Goal: Task Accomplishment & Management: Complete application form

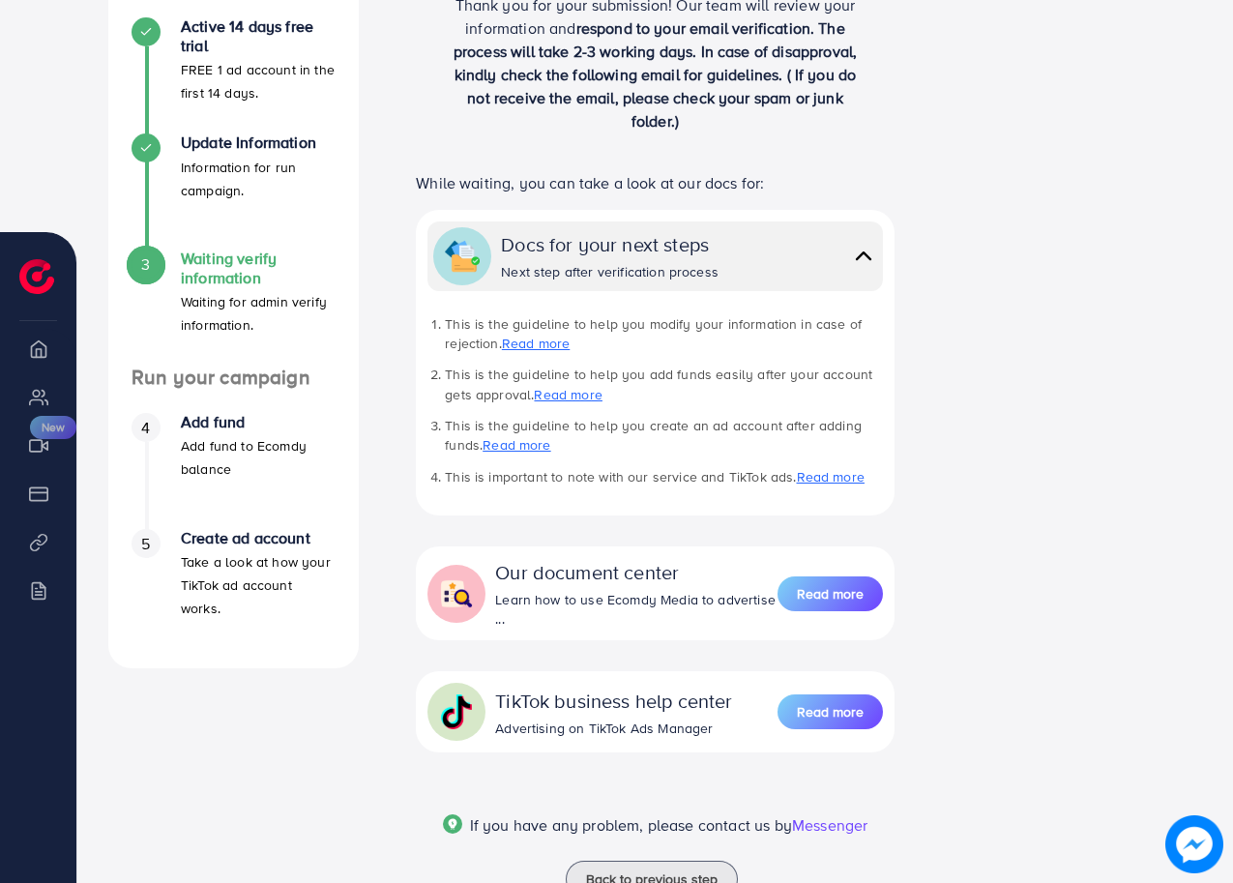
scroll to position [404, 0]
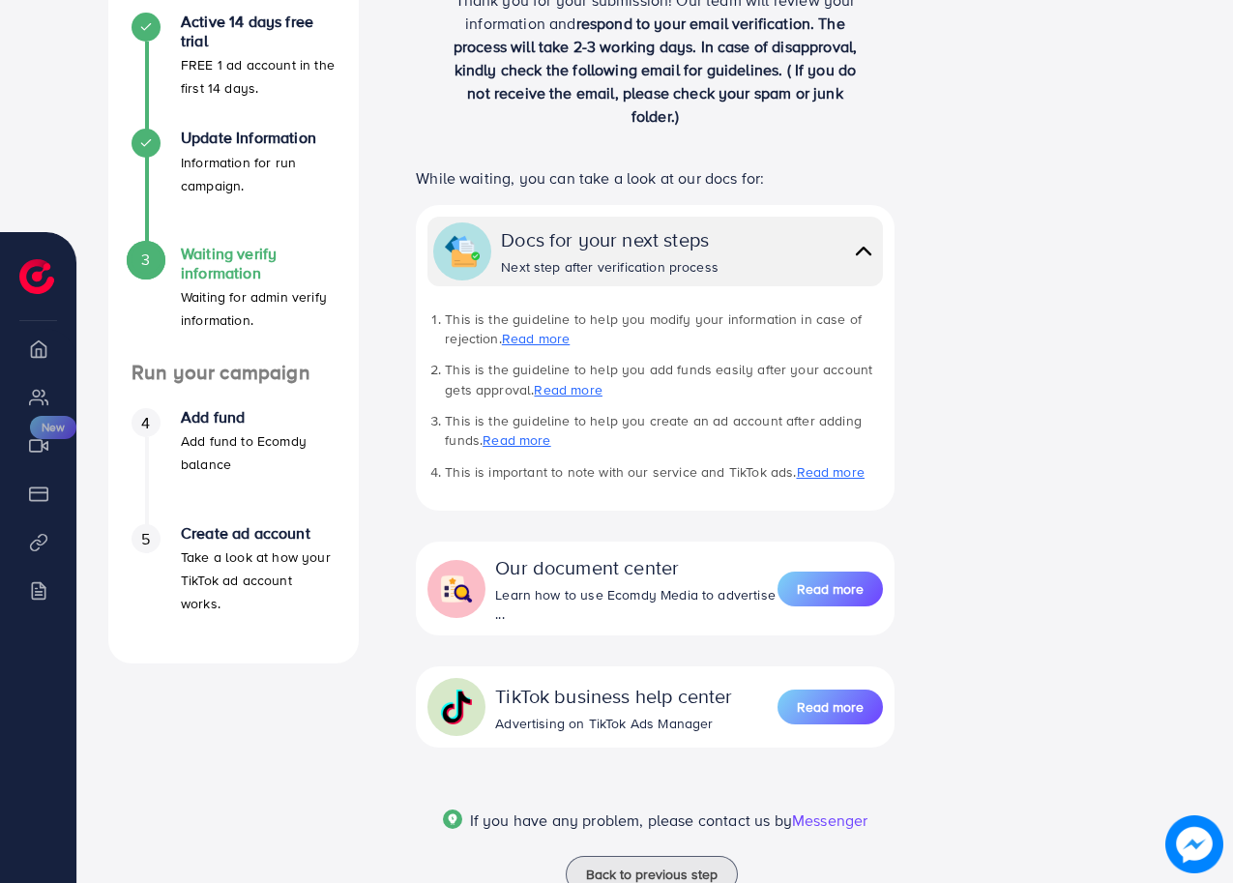
click at [223, 415] on h4 "Add fund" at bounding box center [258, 417] width 155 height 18
click at [228, 427] on div "Add fund Add fund to Ecomdy balance" at bounding box center [258, 442] width 155 height 68
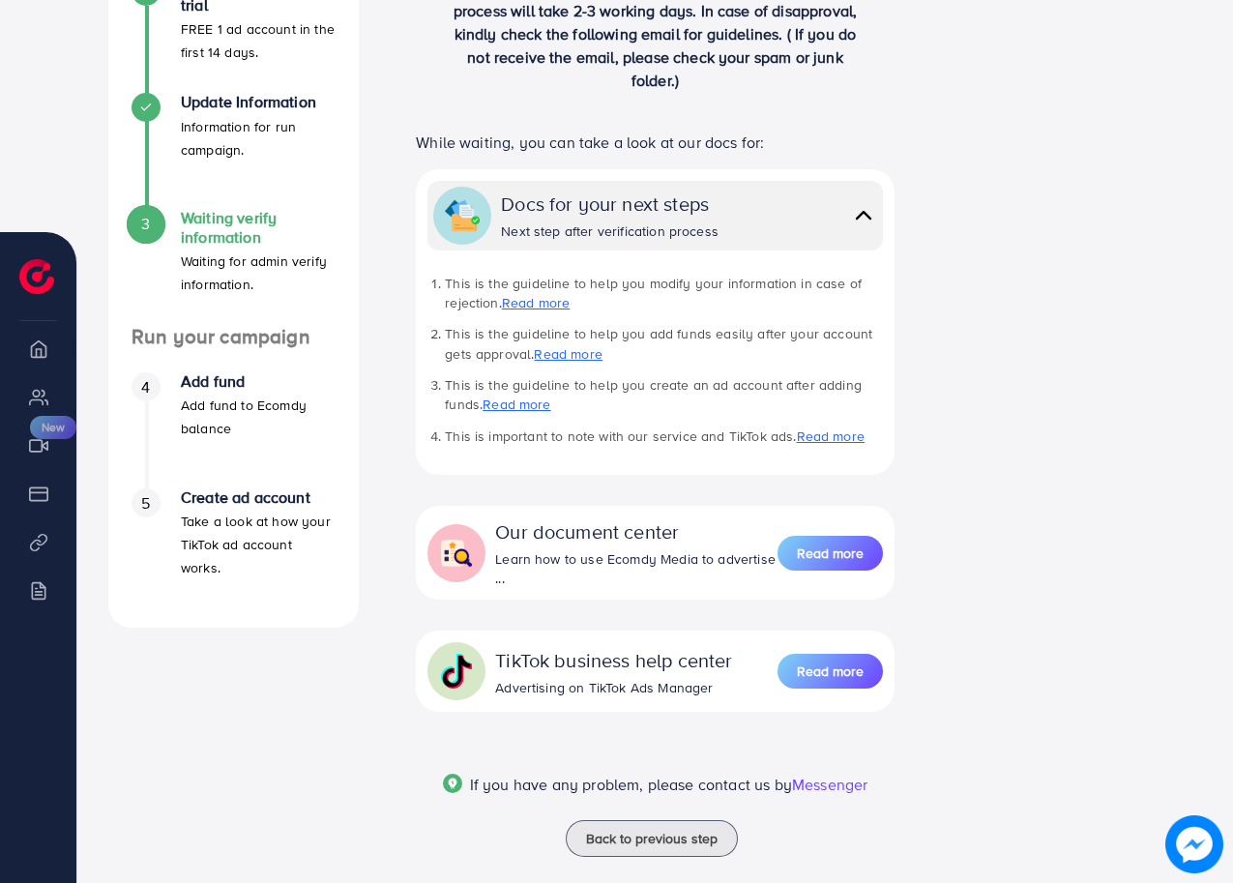
scroll to position [468, 0]
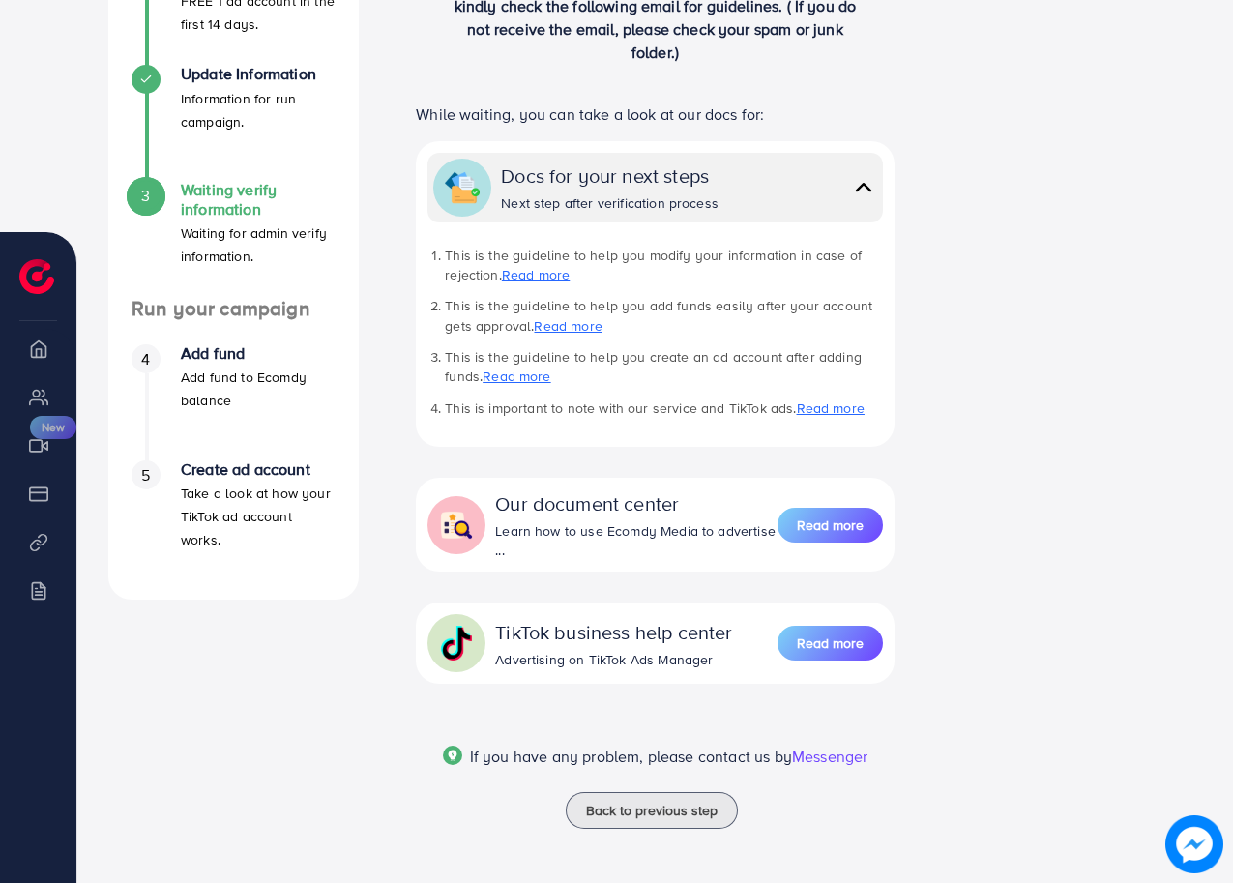
click at [1228, 107] on div "[AdReach] Refund Policy Please review our refund policy carefully to understand…" at bounding box center [654, 227] width 1155 height 1312
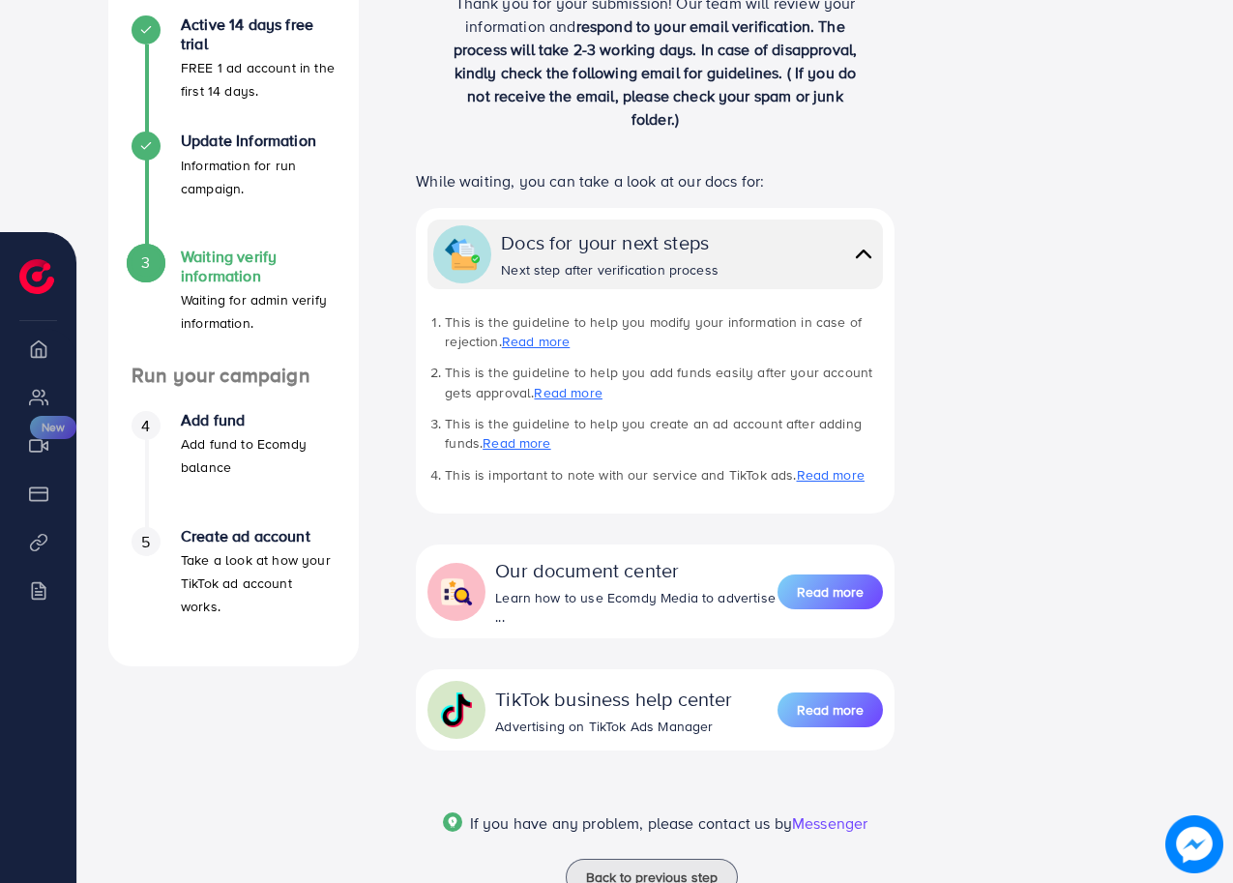
scroll to position [453, 0]
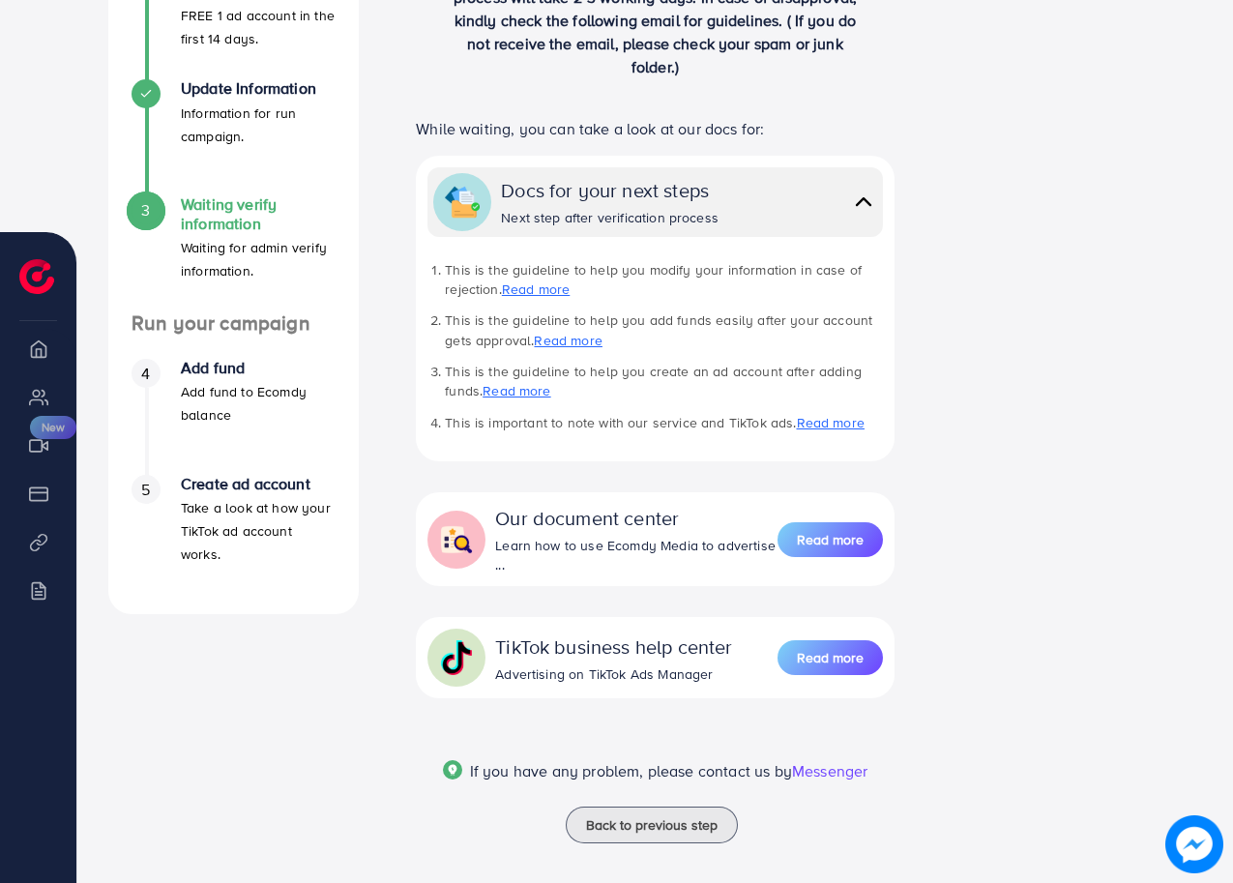
click at [702, 769] on span "If you have any problem, please contact us by" at bounding box center [631, 770] width 322 height 21
click at [693, 769] on span "If you have any problem, please contact us by" at bounding box center [631, 770] width 322 height 21
click at [251, 394] on p "Add fund to Ecomdy balance" at bounding box center [258, 403] width 155 height 46
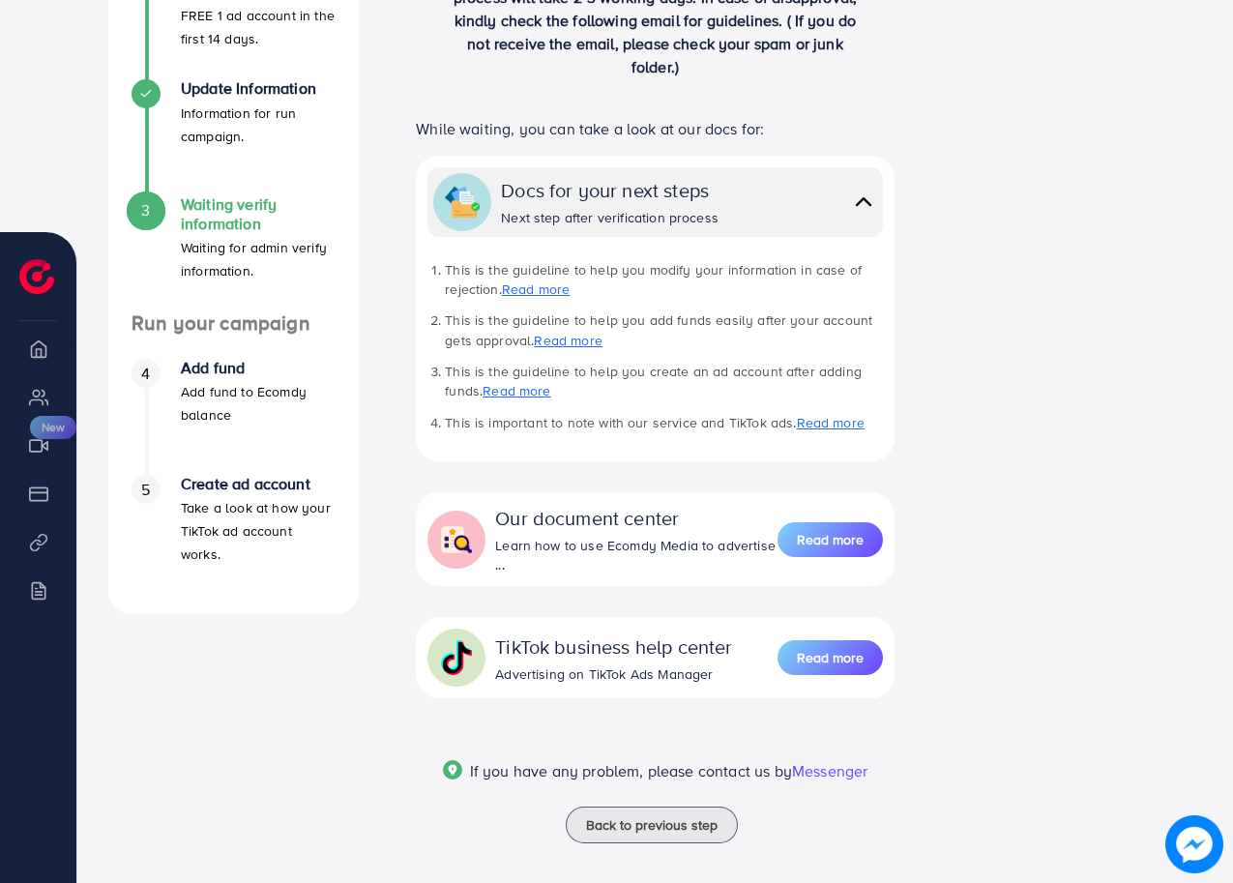
click at [251, 394] on p "Add fund to Ecomdy balance" at bounding box center [258, 403] width 155 height 46
click at [288, 513] on p "Take a look at how your TikTok ad account works." at bounding box center [258, 531] width 155 height 70
click at [290, 481] on h4 "Create ad account" at bounding box center [258, 484] width 155 height 18
click at [271, 396] on p "Add fund to Ecomdy balance" at bounding box center [258, 403] width 155 height 46
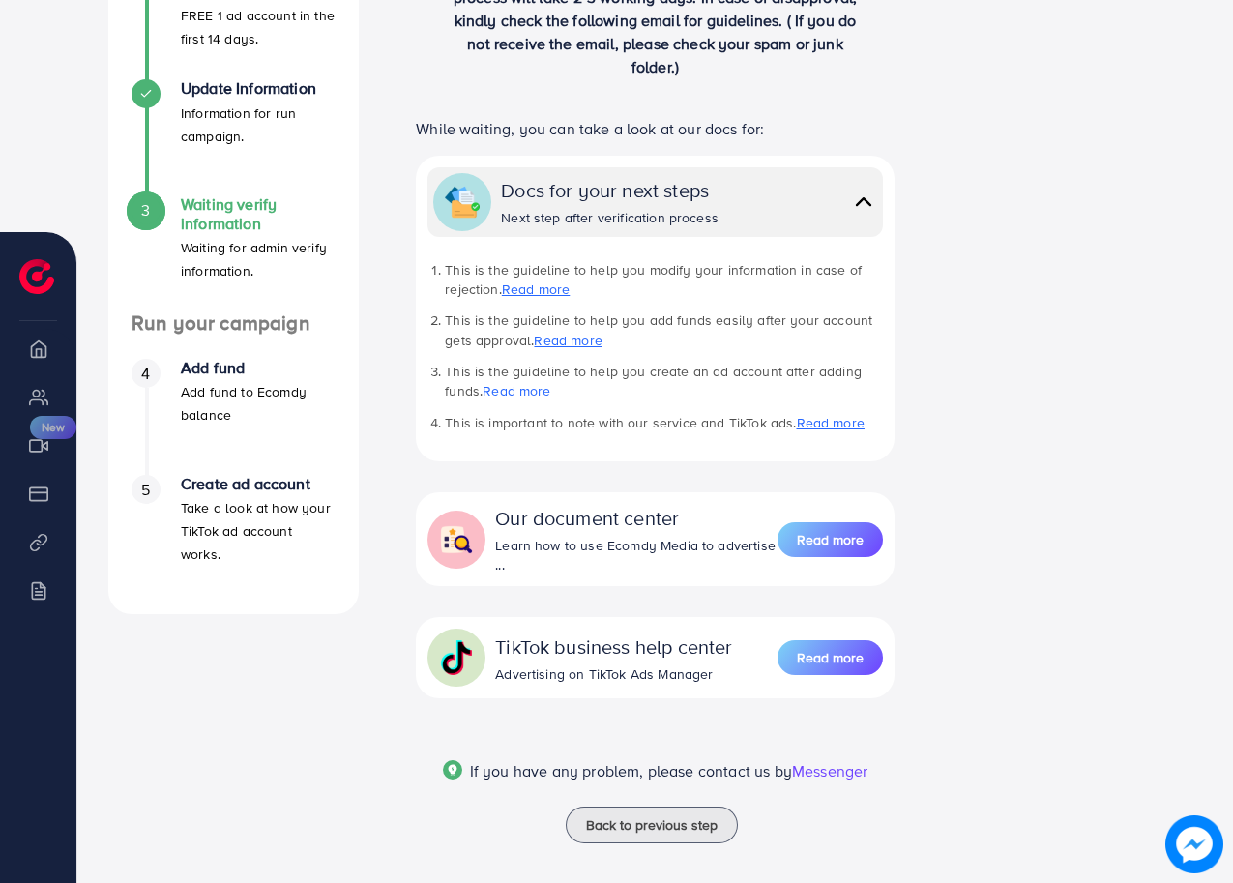
click at [232, 395] on p "Add fund to Ecomdy balance" at bounding box center [258, 403] width 155 height 46
click at [222, 397] on p "Add fund to Ecomdy balance" at bounding box center [258, 403] width 155 height 46
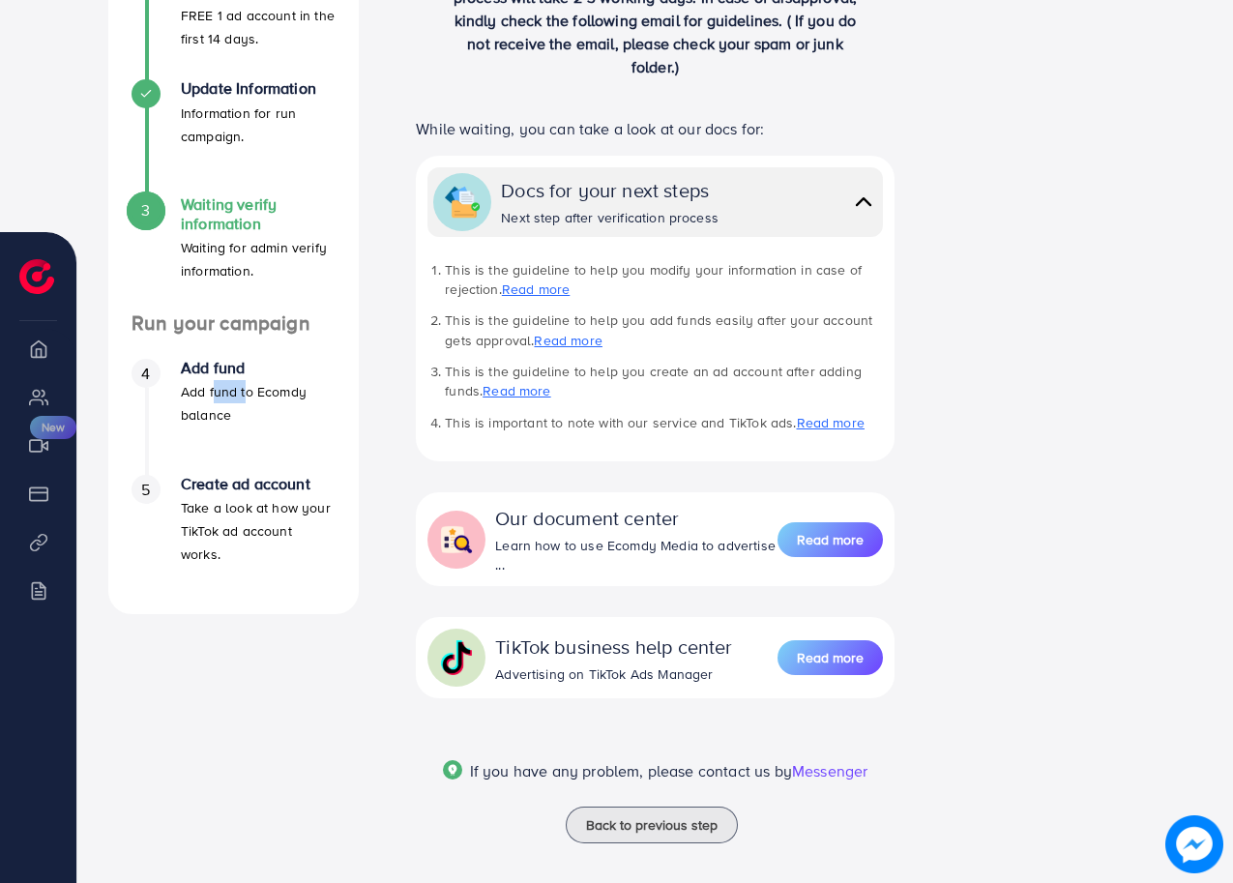
click at [222, 397] on p "Add fund to Ecomdy balance" at bounding box center [258, 403] width 155 height 46
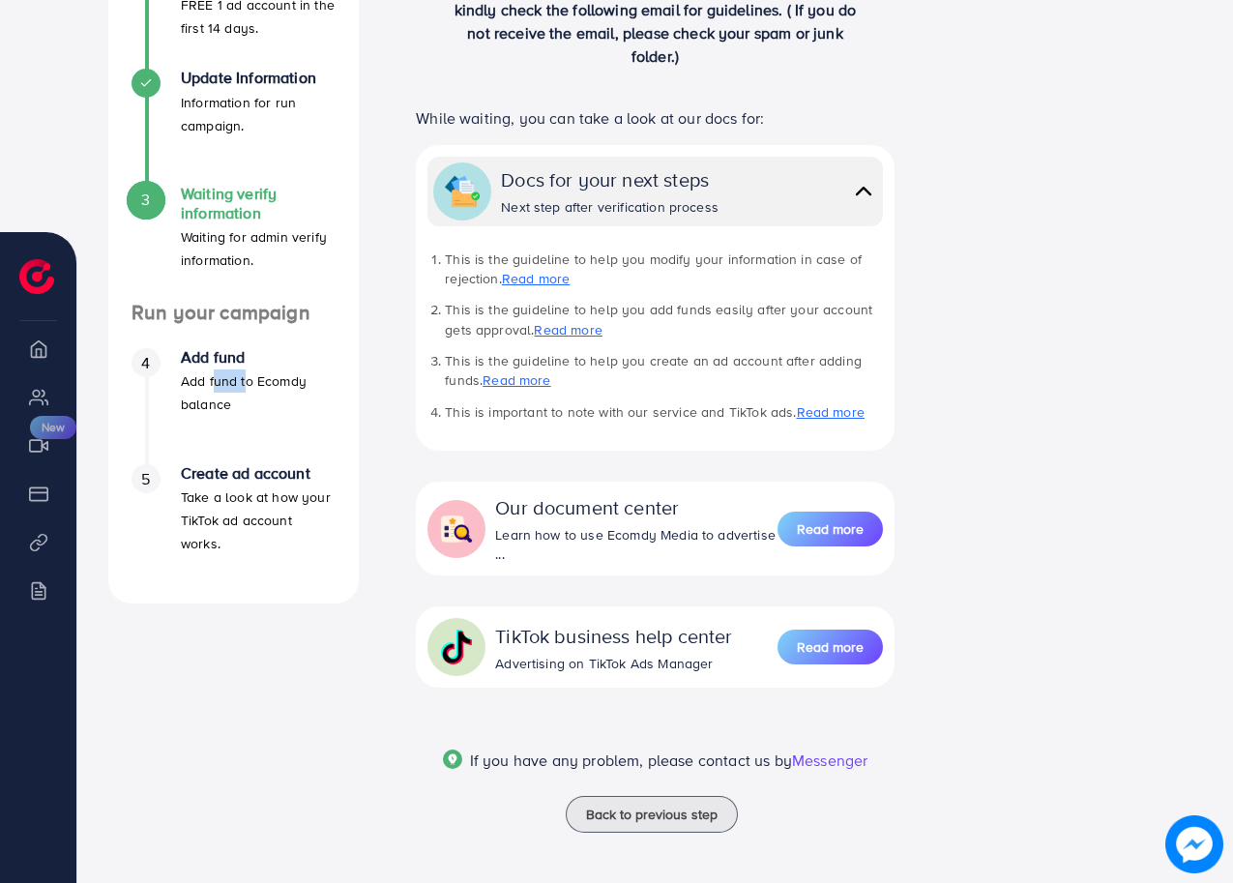
scroll to position [468, 0]
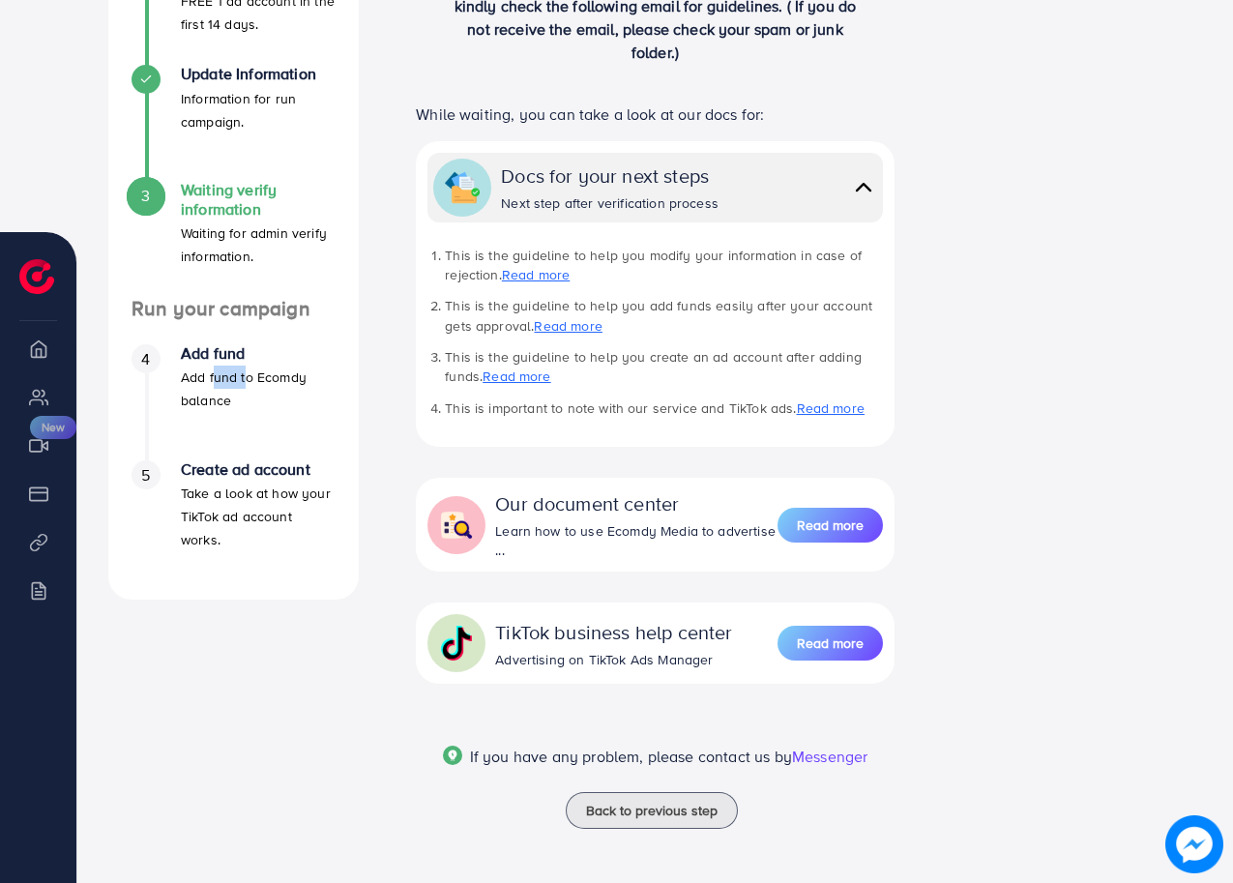
click at [223, 389] on p "Add fund to Ecomdy balance" at bounding box center [258, 388] width 155 height 46
drag, startPoint x: 223, startPoint y: 389, endPoint x: 212, endPoint y: 421, distance: 33.9
click at [223, 390] on p "Add fund to Ecomdy balance" at bounding box center [258, 388] width 155 height 46
click at [256, 469] on h4 "Create ad account" at bounding box center [258, 469] width 155 height 18
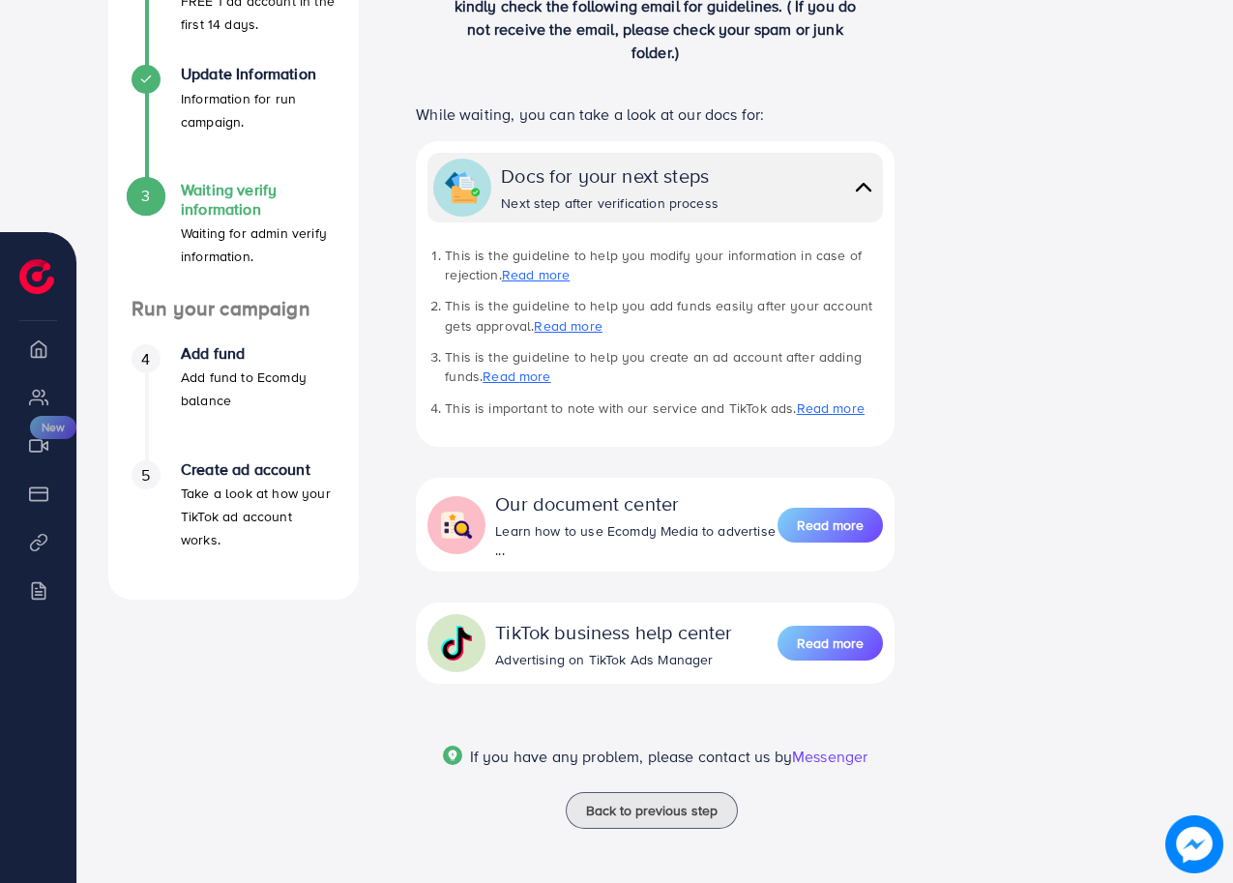
click at [256, 469] on h4 "Create ad account" at bounding box center [258, 469] width 155 height 18
click at [257, 507] on p "Take a look at how your TikTok ad account works." at bounding box center [258, 516] width 155 height 70
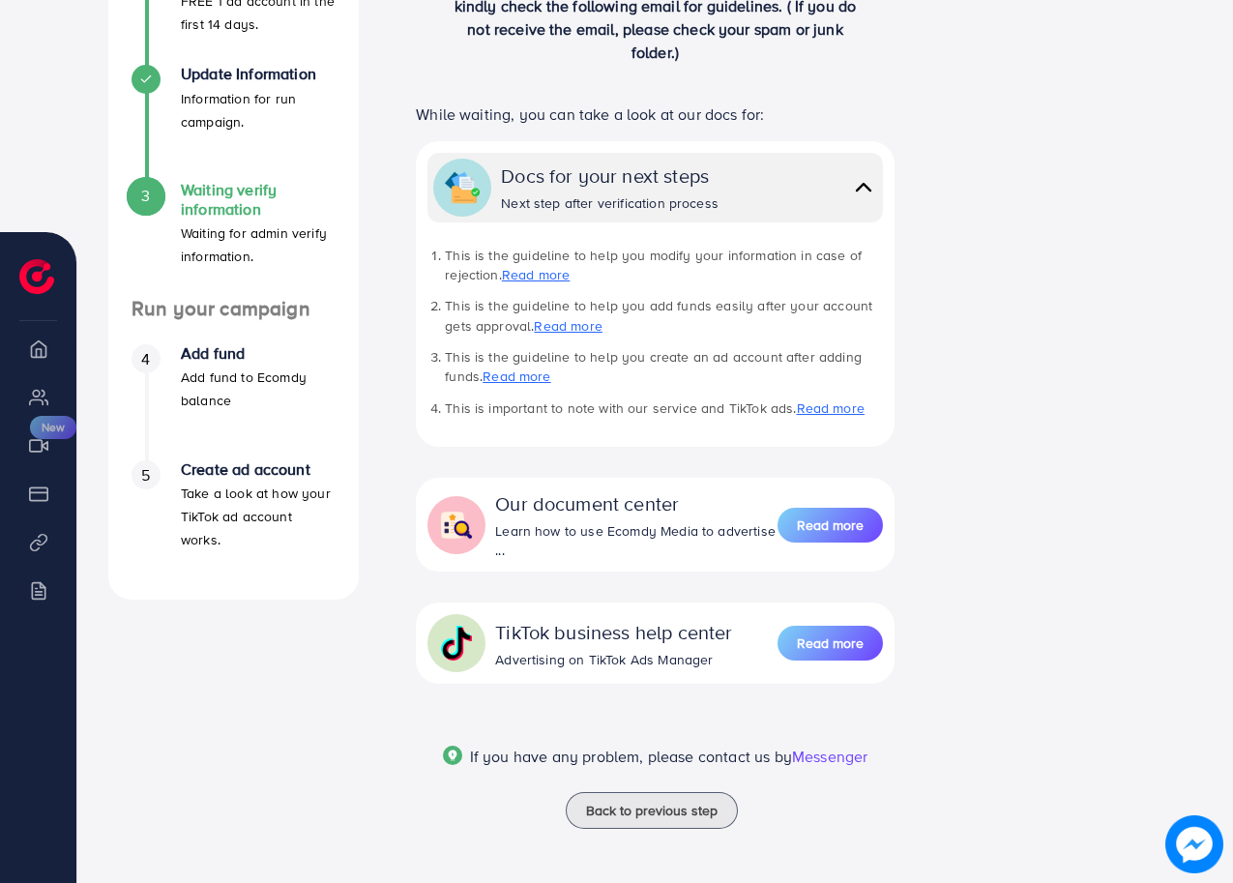
click at [195, 391] on p "Add fund to Ecomdy balance" at bounding box center [258, 388] width 155 height 46
click at [203, 307] on h4 "Run your campaign" at bounding box center [233, 309] width 250 height 24
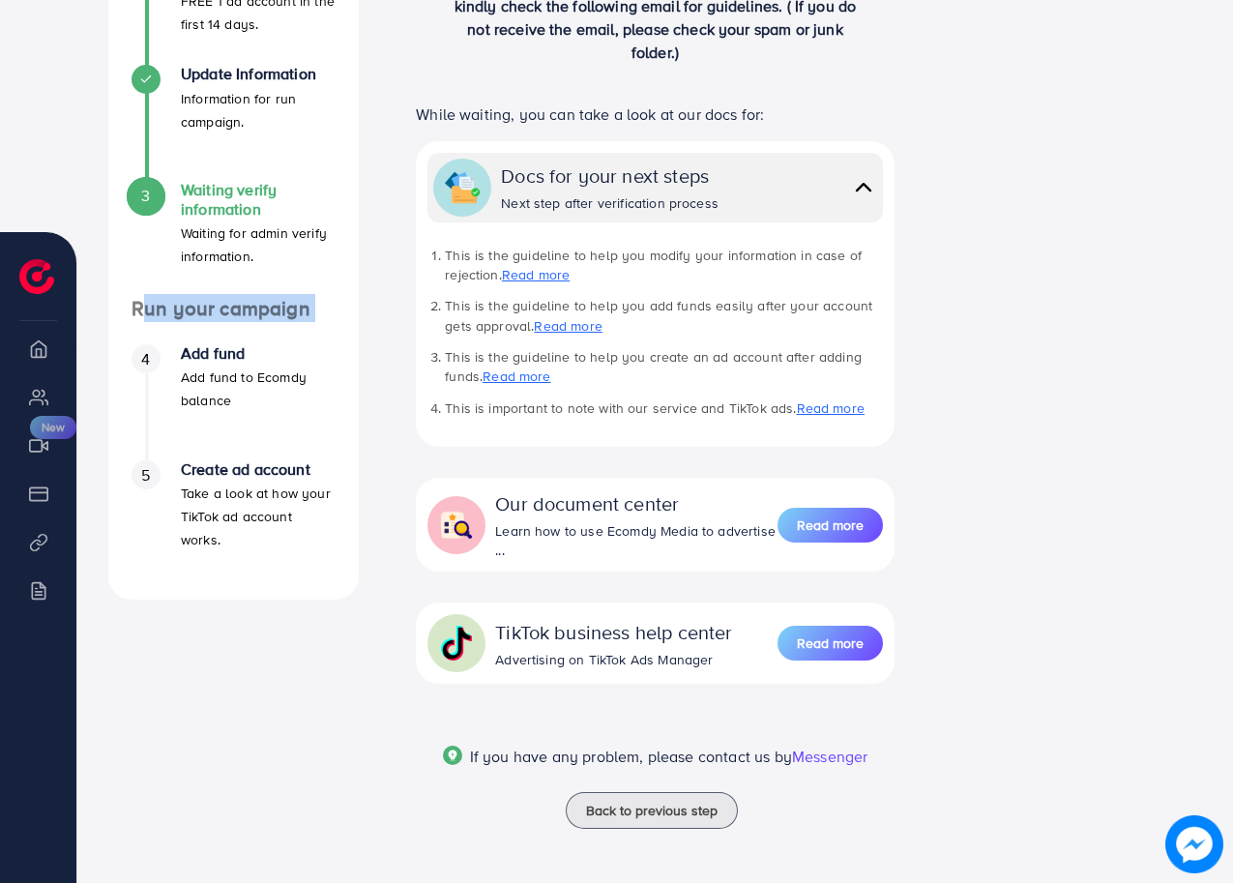
click at [203, 307] on h4 "Run your campaign" at bounding box center [233, 309] width 250 height 24
click at [290, 319] on h4 "Run your campaign" at bounding box center [233, 309] width 250 height 24
click at [208, 312] on h4 "Run your campaign" at bounding box center [233, 309] width 250 height 24
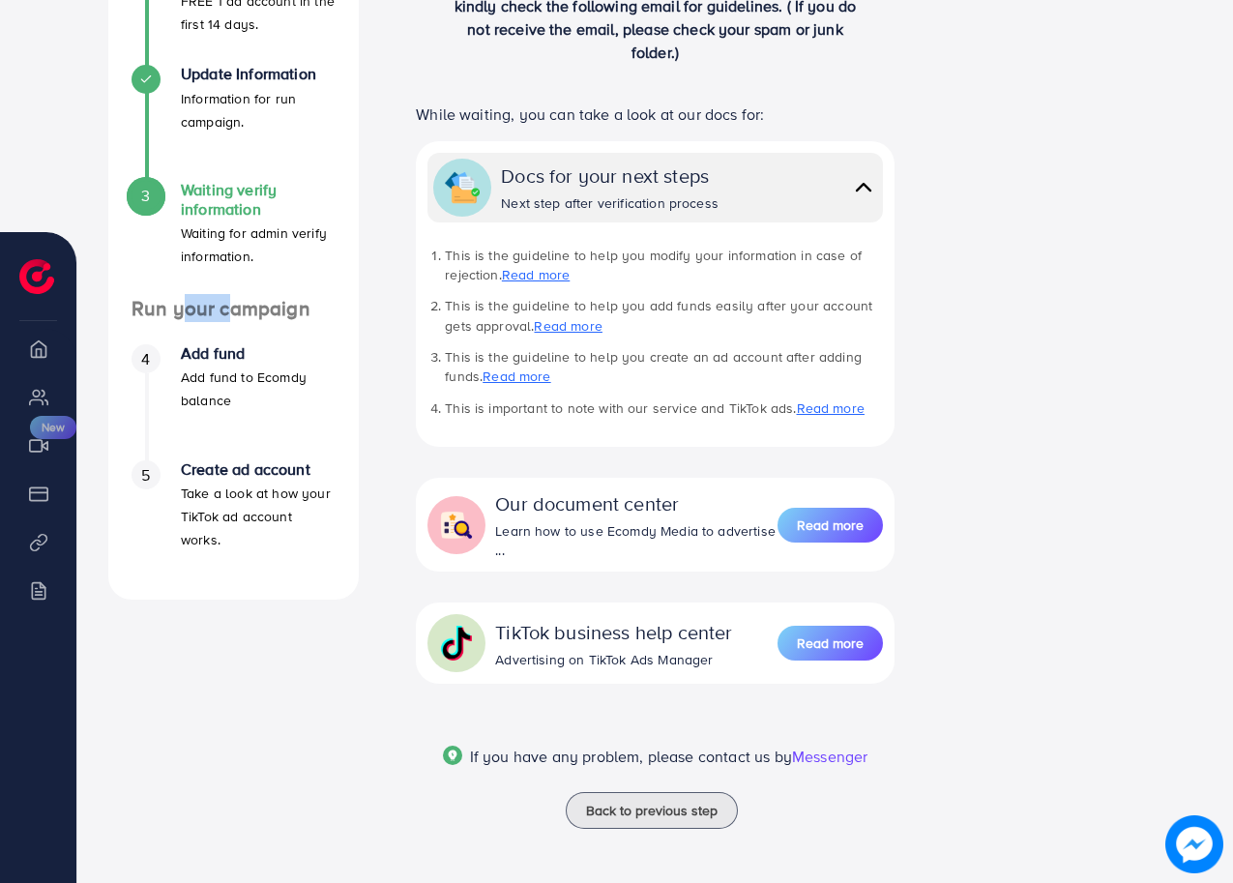
click at [215, 312] on h4 "Run your campaign" at bounding box center [233, 309] width 250 height 24
click at [217, 311] on h4 "Run your campaign" at bounding box center [233, 309] width 250 height 24
click at [212, 311] on h4 "Run your campaign" at bounding box center [233, 309] width 250 height 24
click at [167, 320] on h4 "Run your campaign" at bounding box center [233, 309] width 250 height 24
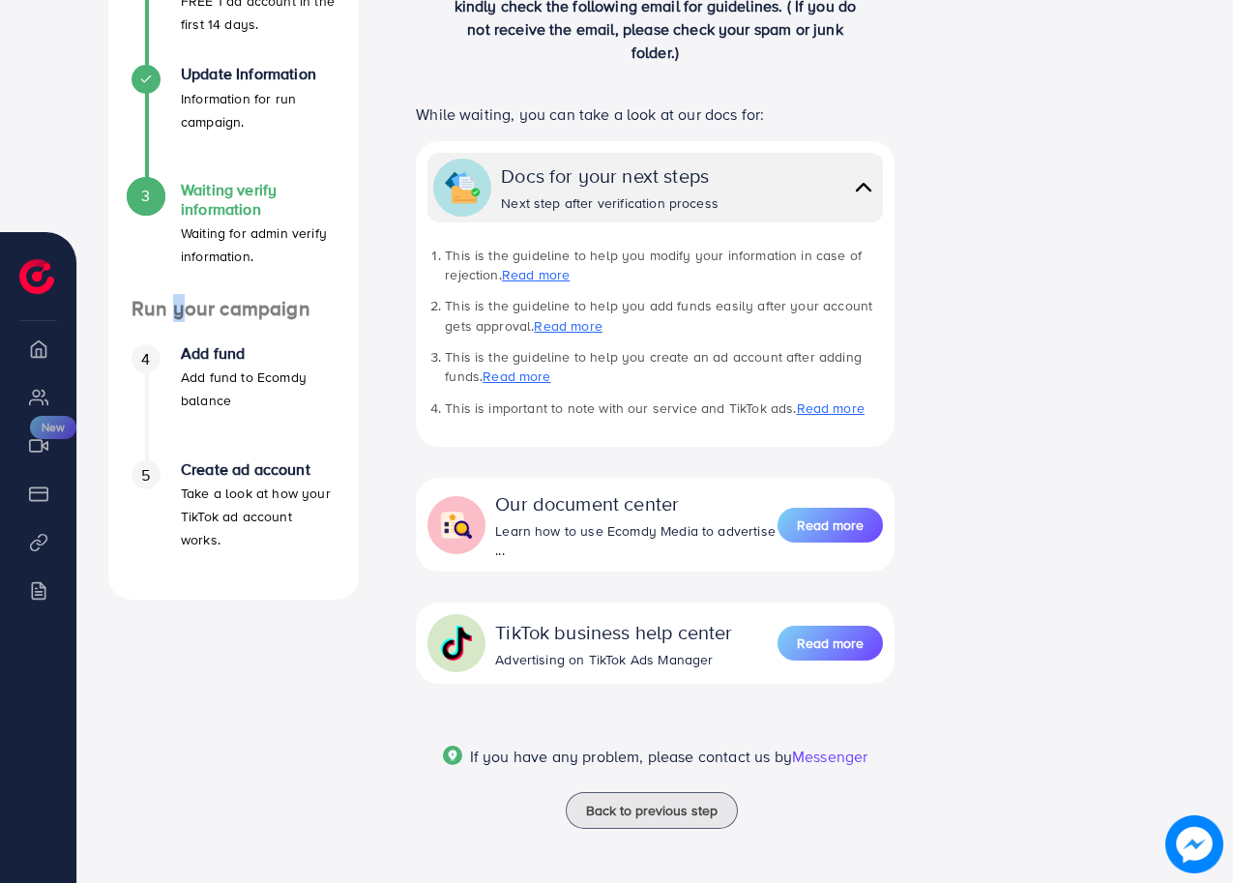
click at [167, 320] on h4 "Run your campaign" at bounding box center [233, 309] width 250 height 24
click at [215, 313] on h4 "Run your campaign" at bounding box center [233, 309] width 250 height 24
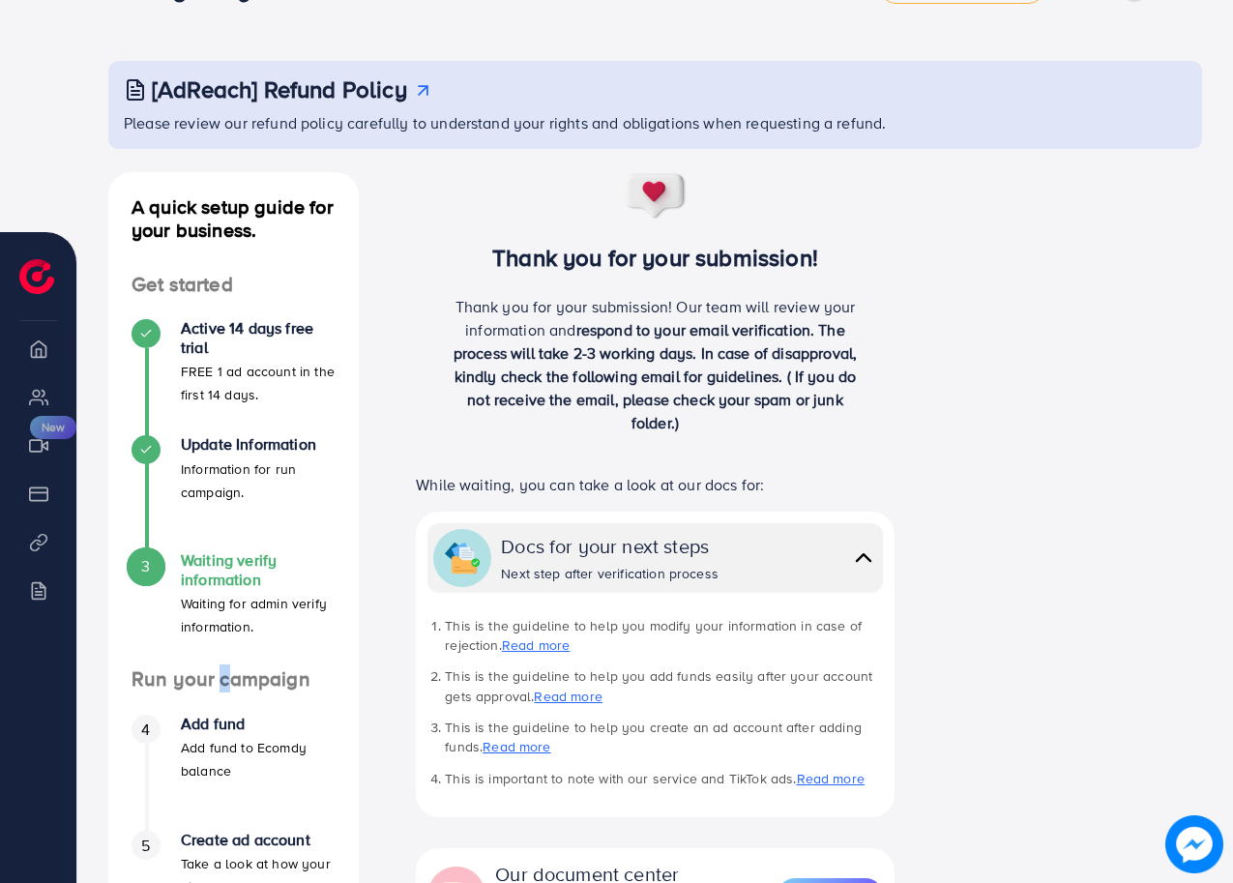
scroll to position [285, 0]
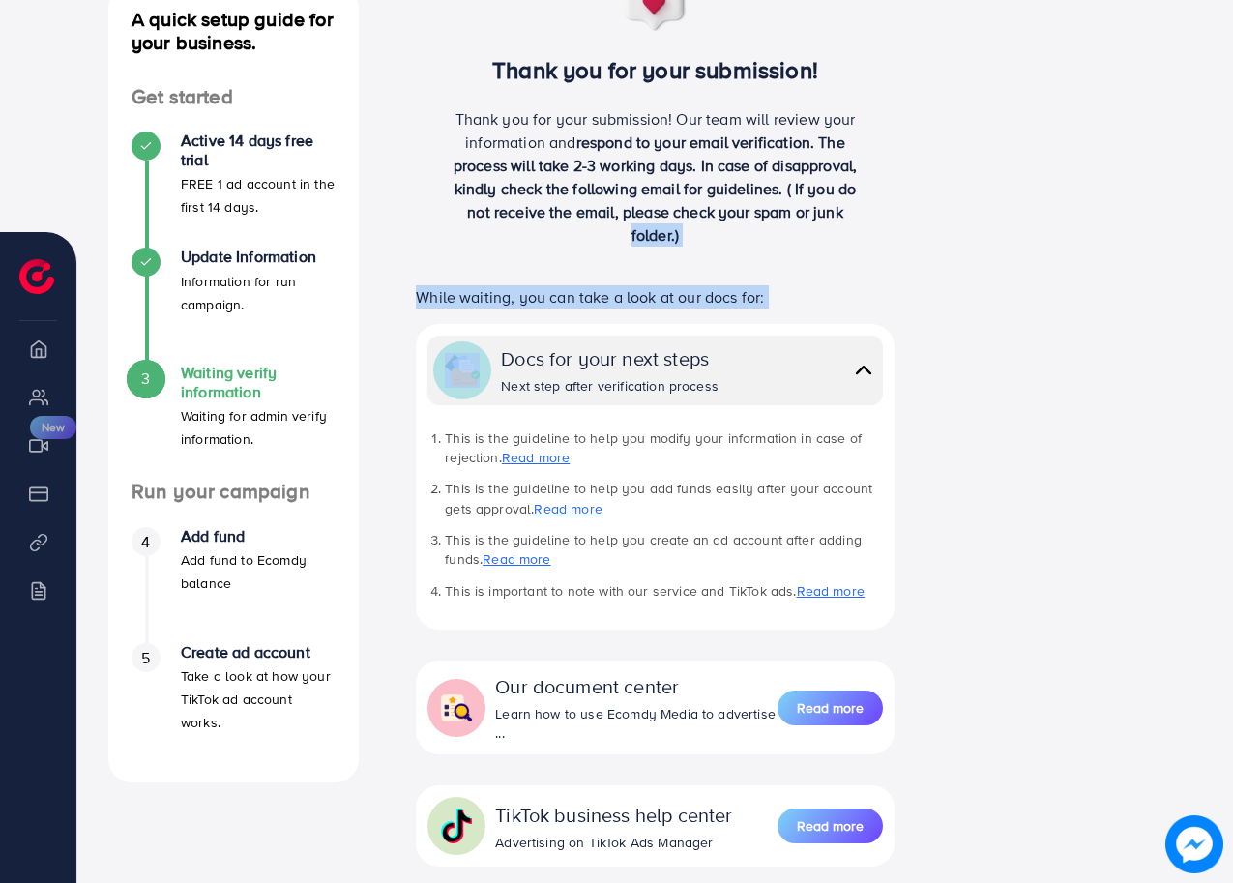
drag, startPoint x: 1223, startPoint y: 210, endPoint x: 1202, endPoint y: 349, distance: 140.8
click at [1232, 355] on html "Waiting verify contact info adreach_new_package Help Center Contact Support Pla…" at bounding box center [616, 156] width 1233 height 883
click at [1125, 339] on div "A quick setup guide for your business. Get started Active 14 days free trial FR…" at bounding box center [655, 510] width 1124 height 1050
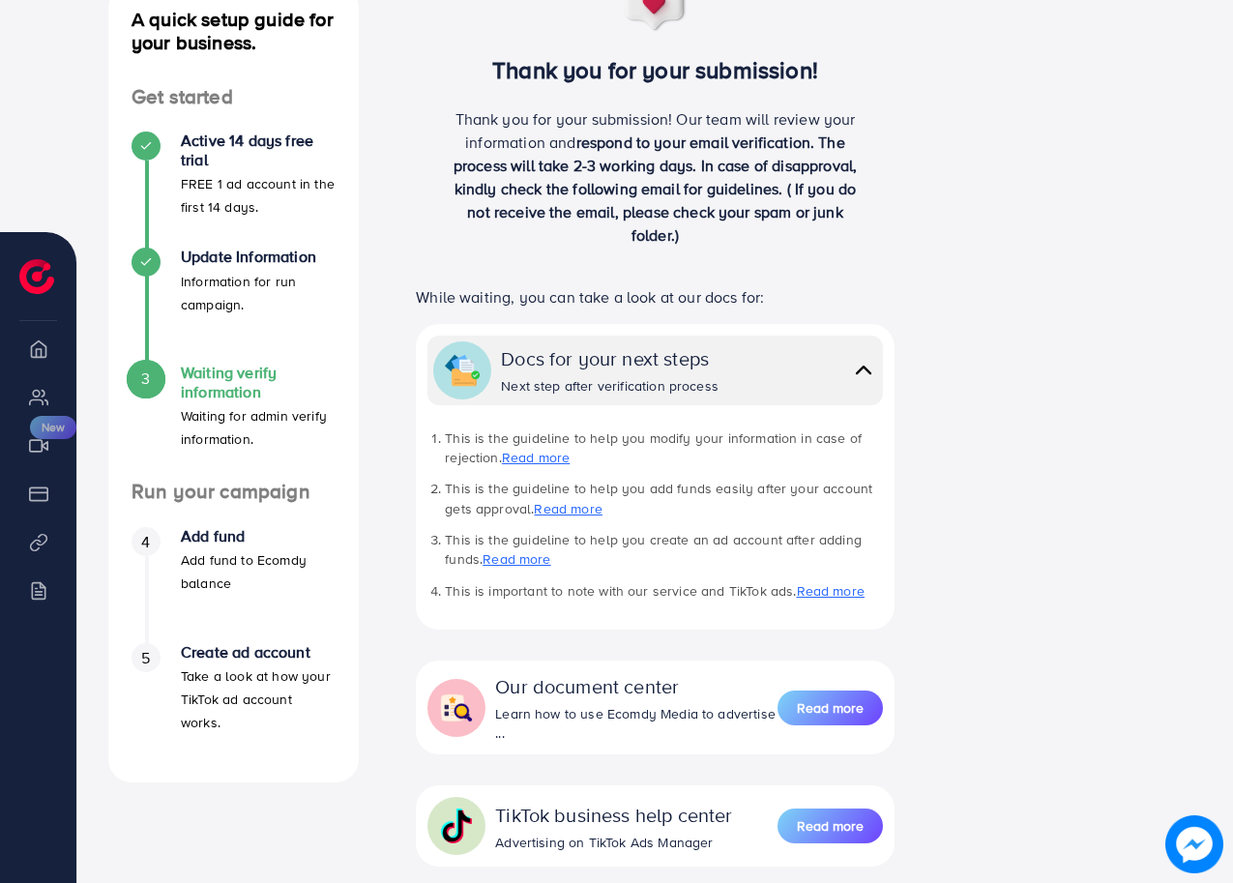
click at [869, 382] on img at bounding box center [863, 370] width 27 height 28
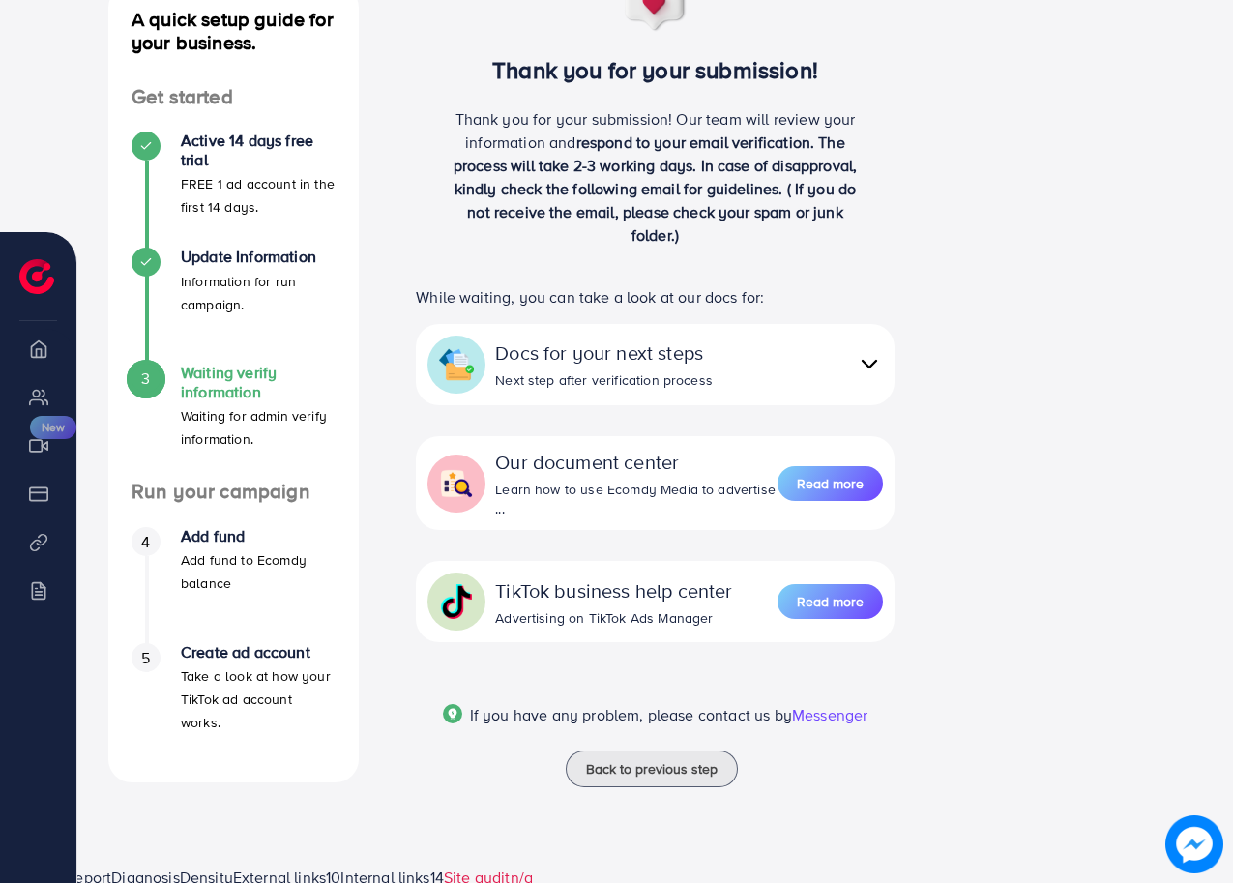
scroll to position [244, 0]
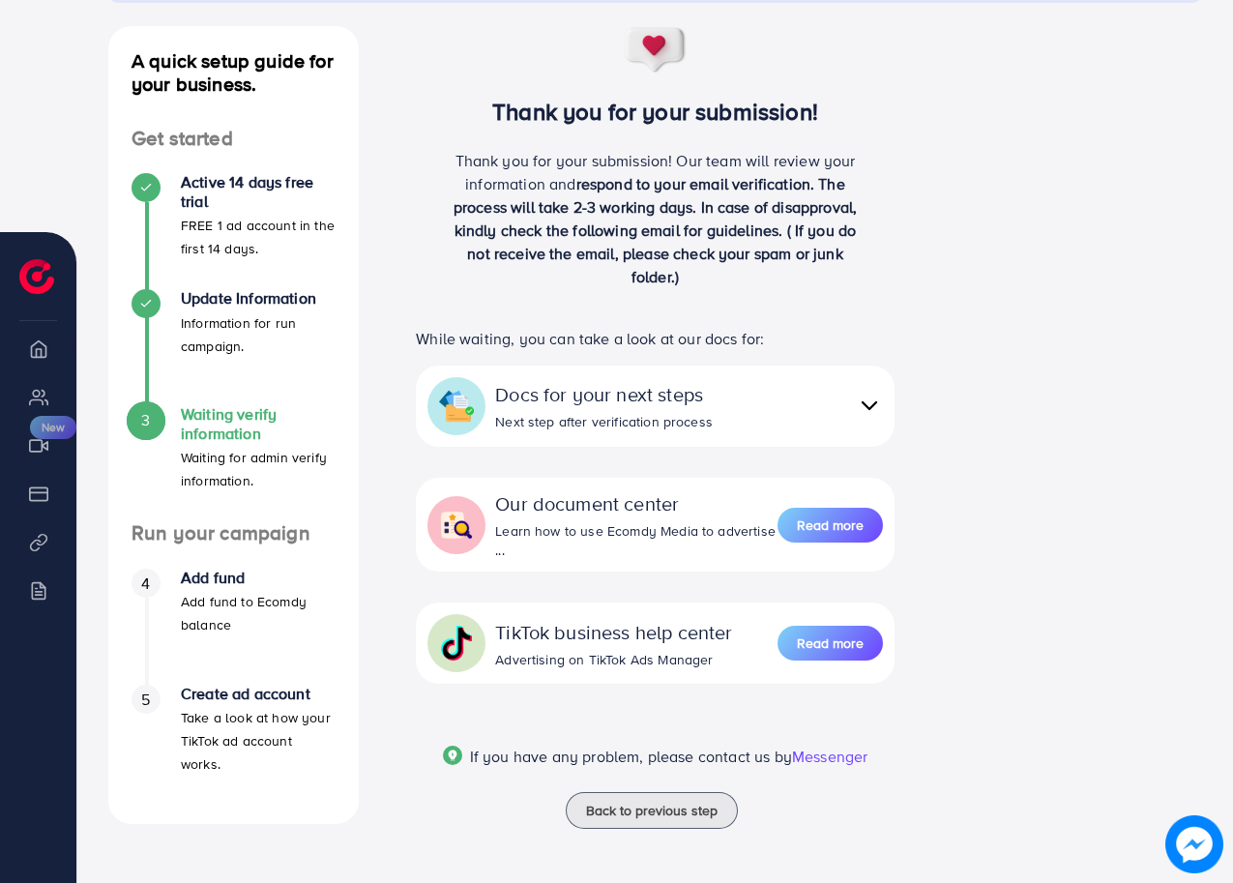
click at [598, 209] on span "respond to your email verification. The process will take 2-3 working days. In …" at bounding box center [654, 230] width 403 height 114
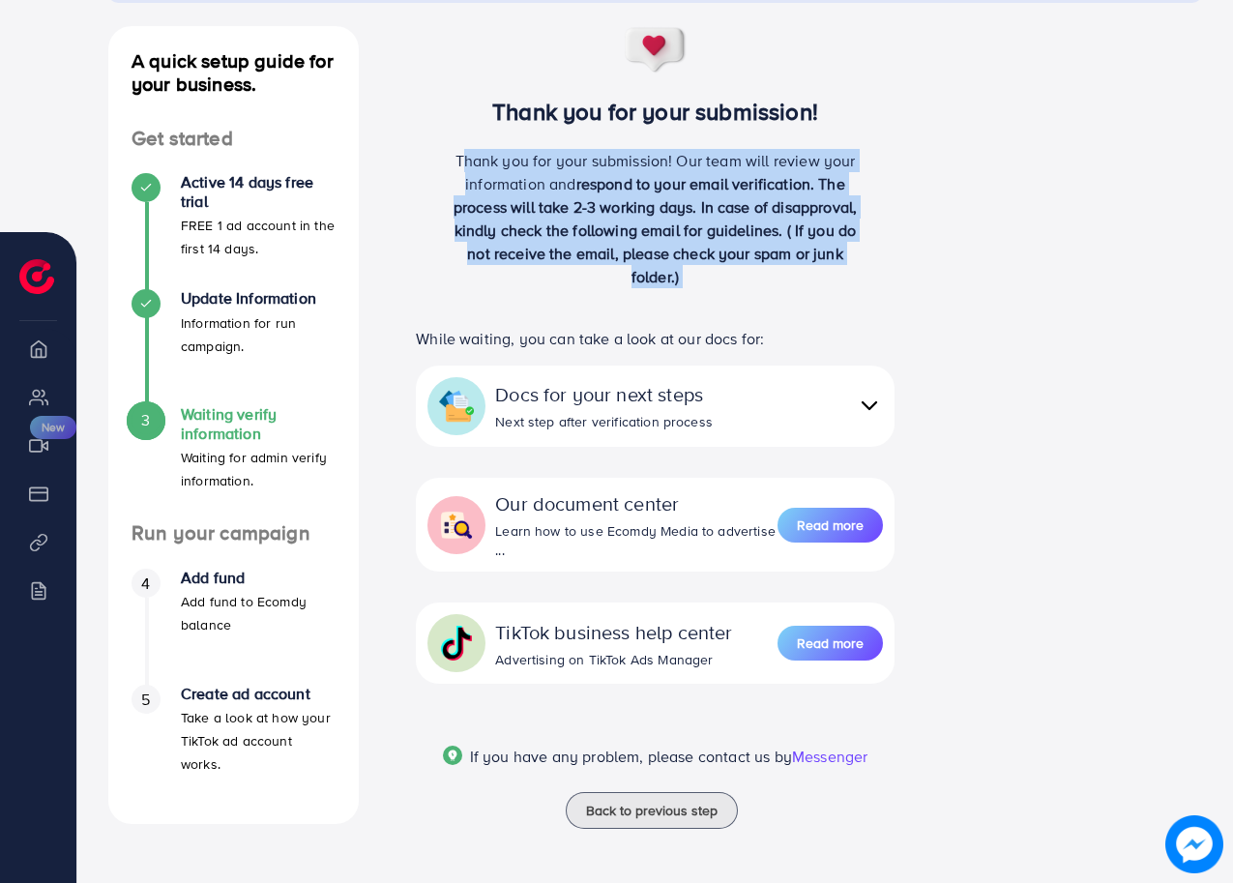
click at [598, 209] on span "respond to your email verification. The process will take 2-3 working days. In …" at bounding box center [654, 230] width 403 height 114
click at [605, 208] on span "respond to your email verification. The process will take 2-3 working days. In …" at bounding box center [654, 230] width 403 height 114
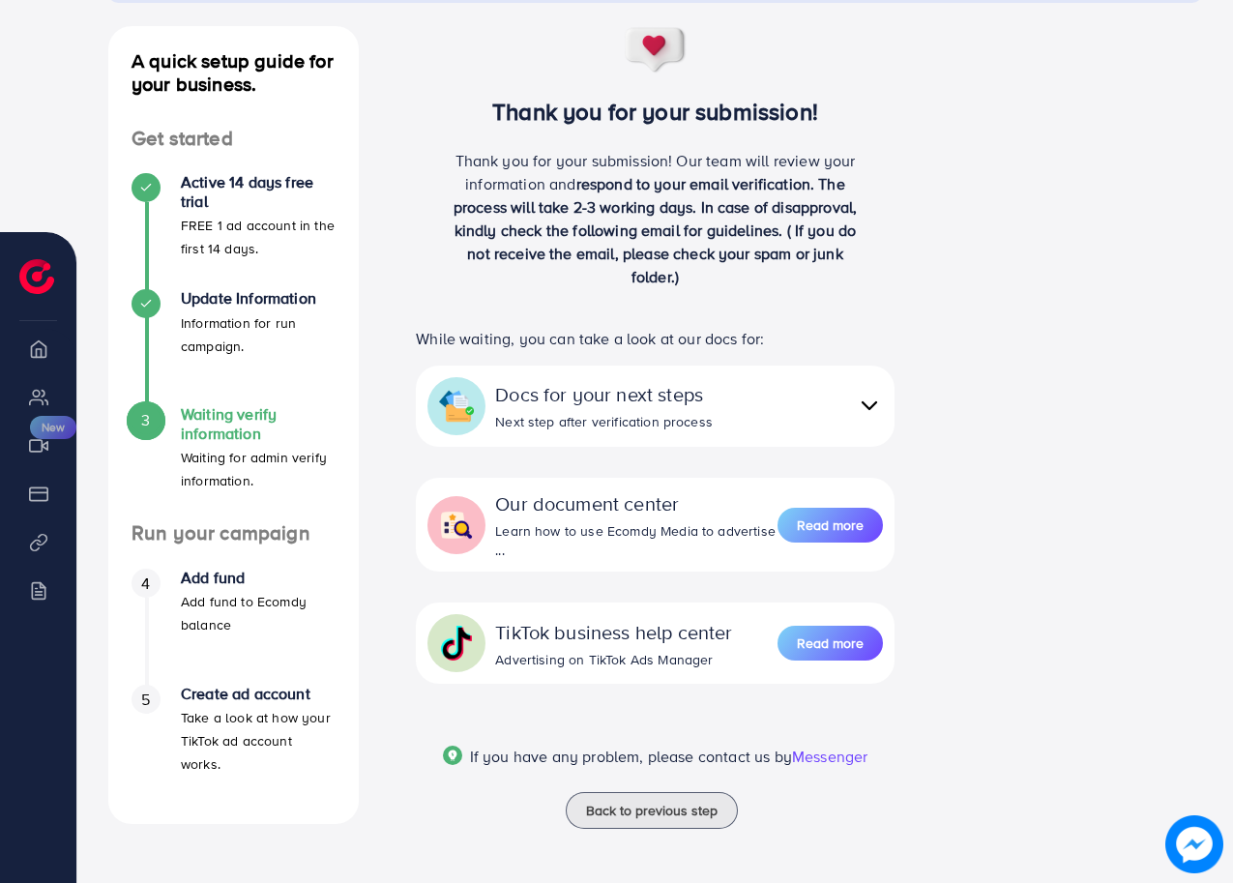
click at [602, 206] on span "respond to your email verification. The process will take 2-3 working days. In …" at bounding box center [654, 230] width 403 height 114
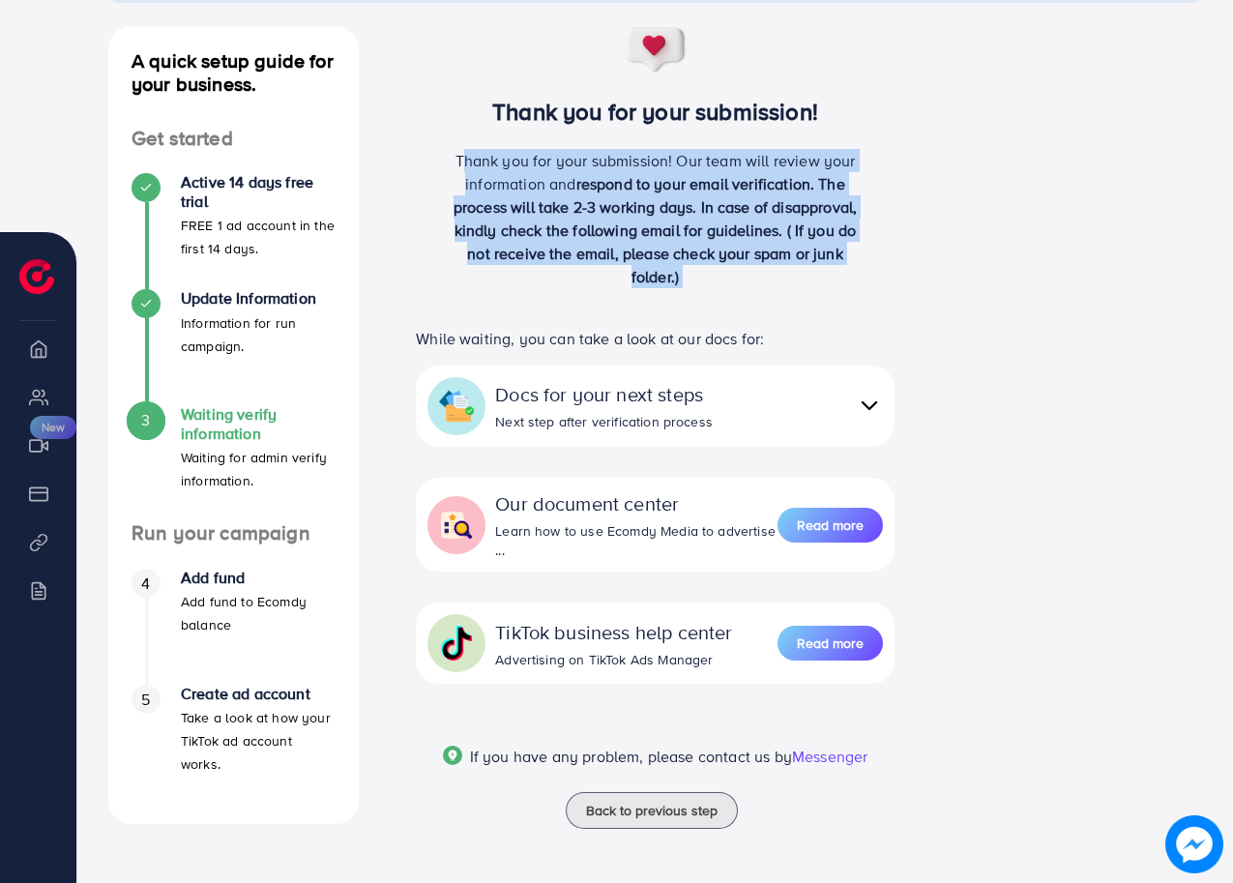
click at [602, 206] on span "respond to your email verification. The process will take 2-3 working days. In …" at bounding box center [654, 230] width 403 height 114
click at [664, 276] on span "respond to your email verification. The process will take 2-3 working days. In …" at bounding box center [654, 230] width 403 height 114
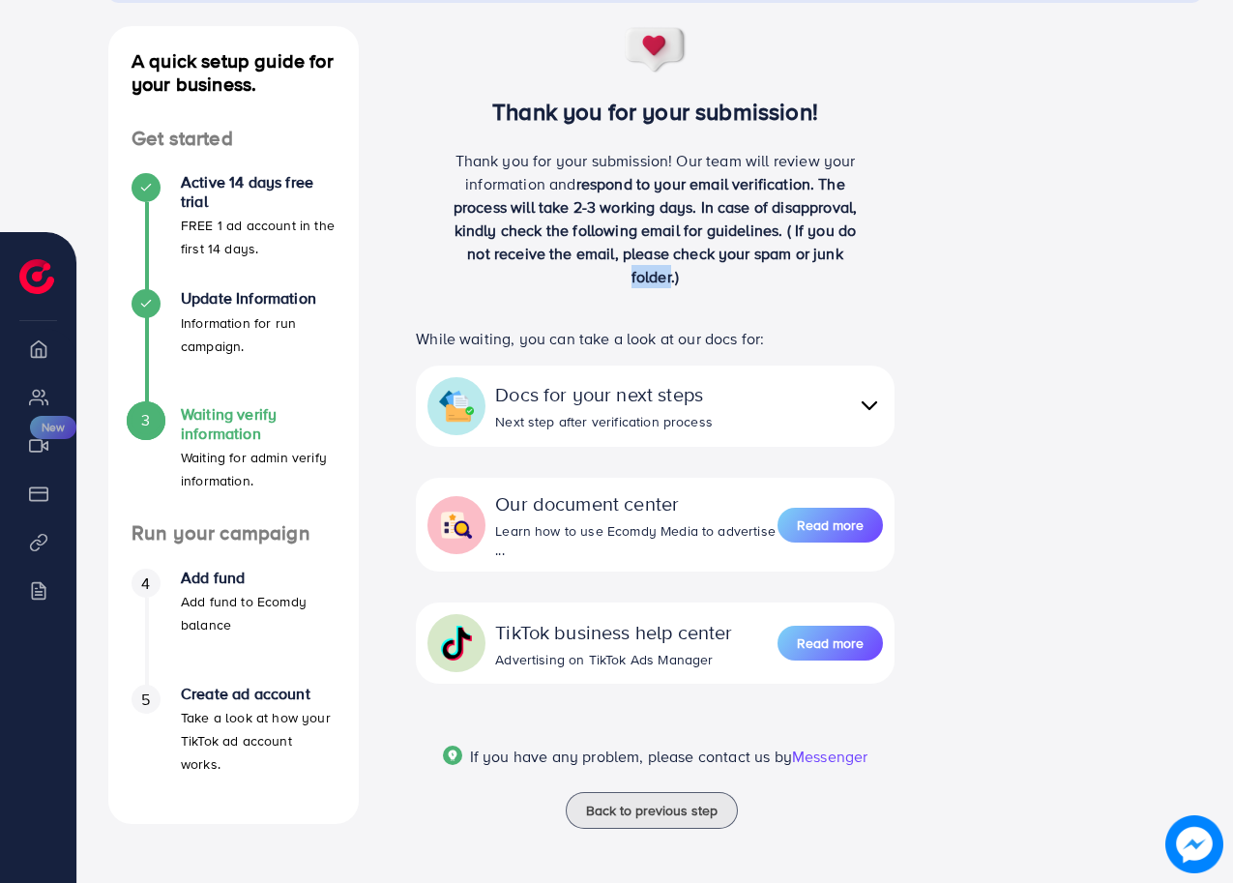
click at [664, 276] on span "respond to your email verification. The process will take 2-3 working days. In …" at bounding box center [654, 230] width 403 height 114
click at [670, 283] on span "respond to your email verification. The process will take 2-3 working days. In …" at bounding box center [654, 230] width 403 height 114
drag, startPoint x: 670, startPoint y: 277, endPoint x: 681, endPoint y: 277, distance: 10.6
click at [681, 277] on p "Thank you for your submission! Our team will review your information and respon…" at bounding box center [655, 218] width 425 height 139
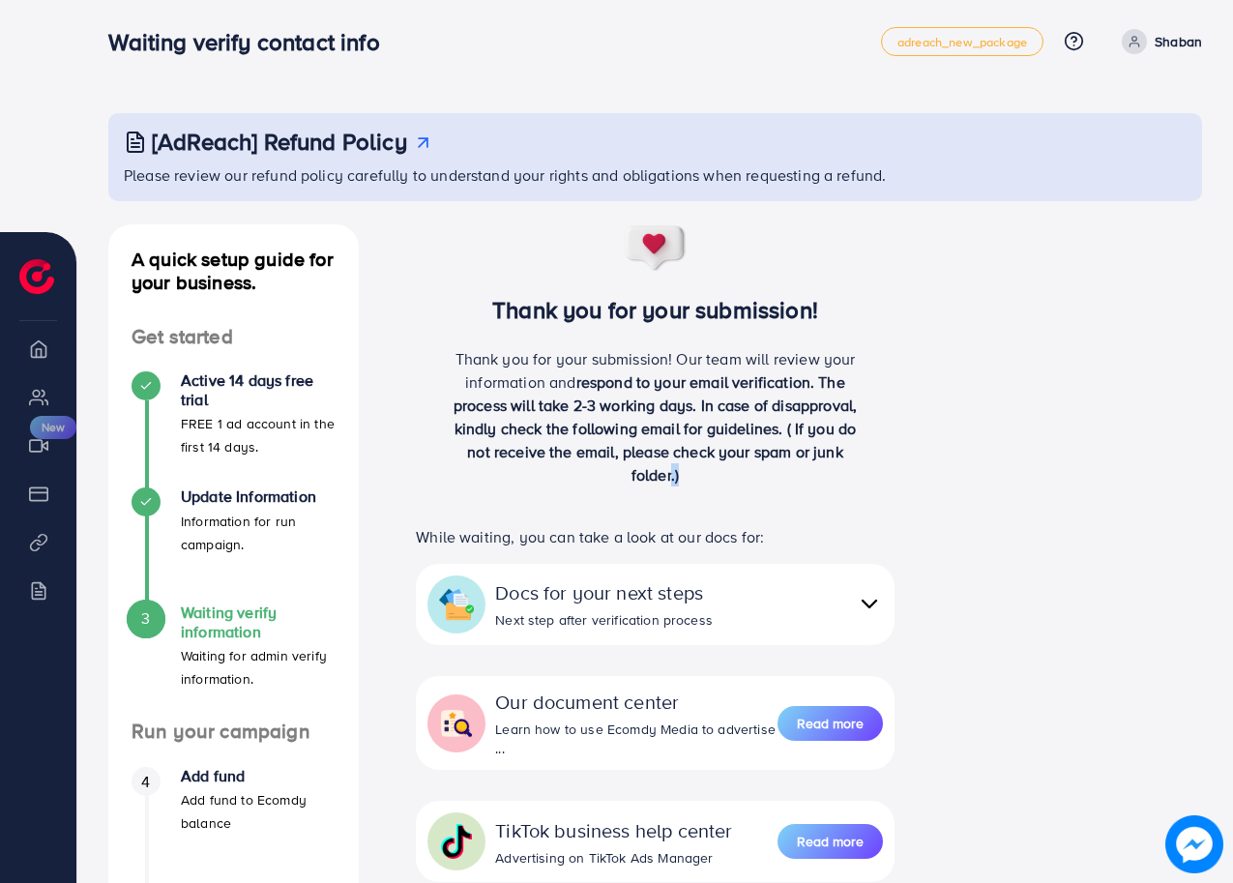
scroll to position [0, 0]
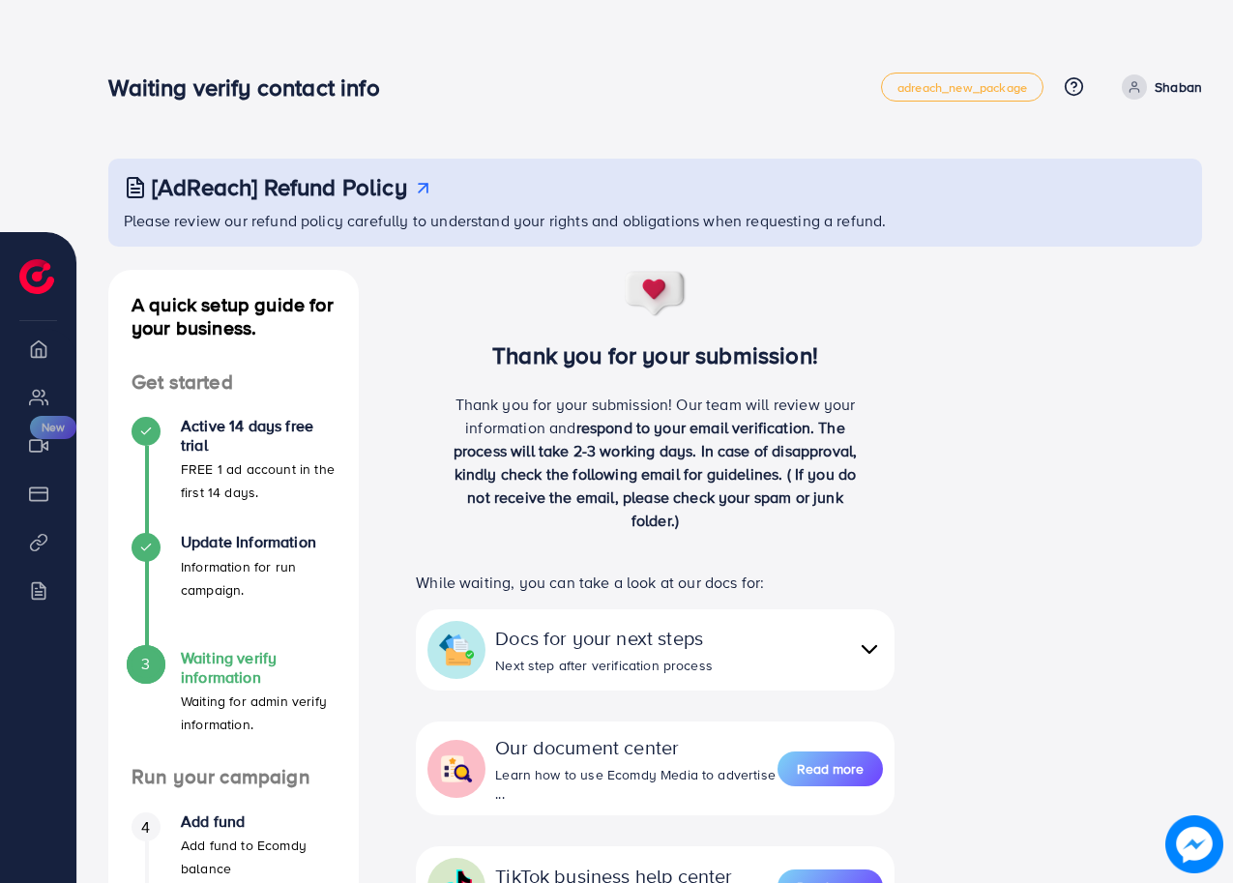
click at [321, 306] on h4 "A quick setup guide for your business." at bounding box center [233, 316] width 250 height 46
click at [223, 326] on h4 "A quick setup guide for your business." at bounding box center [233, 316] width 250 height 46
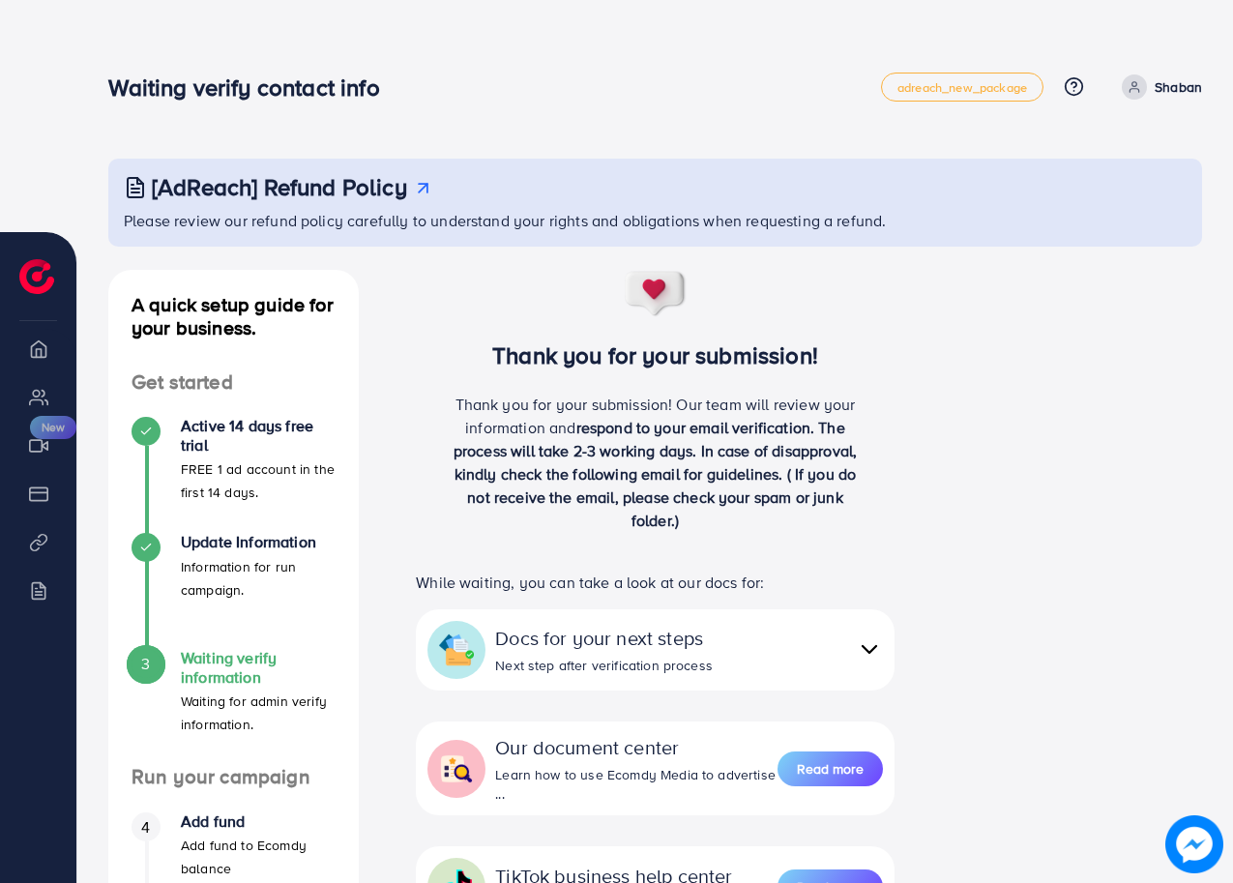
click at [168, 329] on h4 "A quick setup guide for your business." at bounding box center [233, 316] width 250 height 46
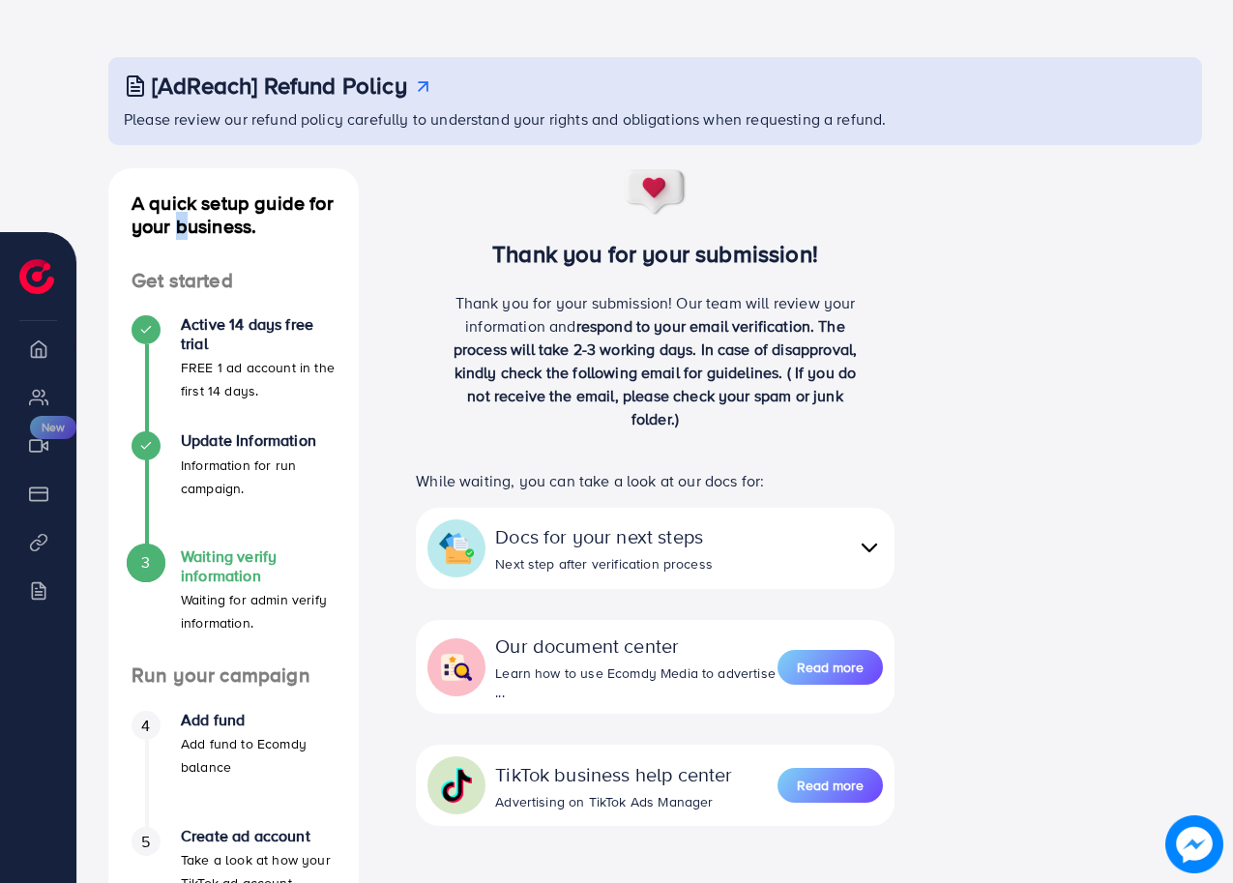
scroll to position [244, 0]
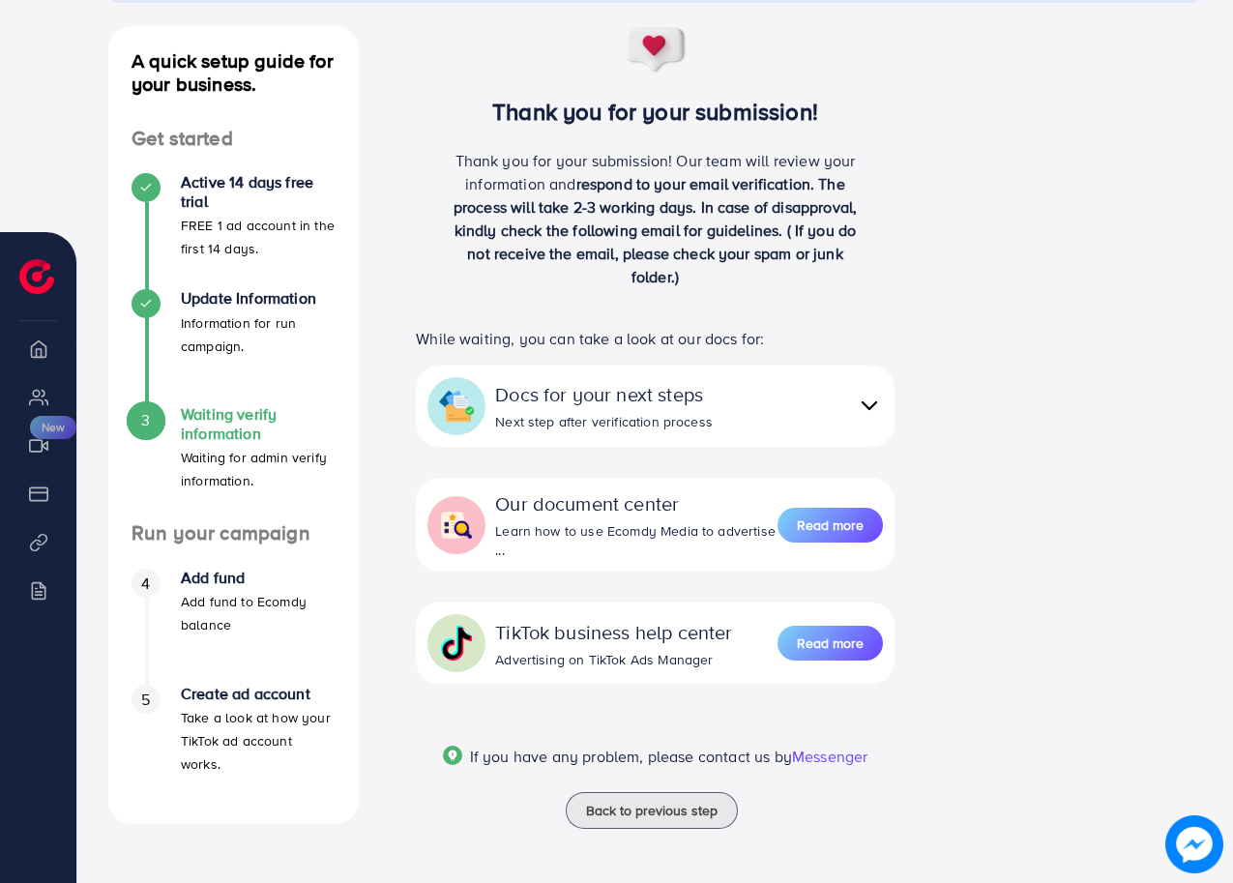
click at [980, 393] on div "A quick setup guide for your business. Get started Active 14 days free trial FR…" at bounding box center [655, 439] width 1124 height 826
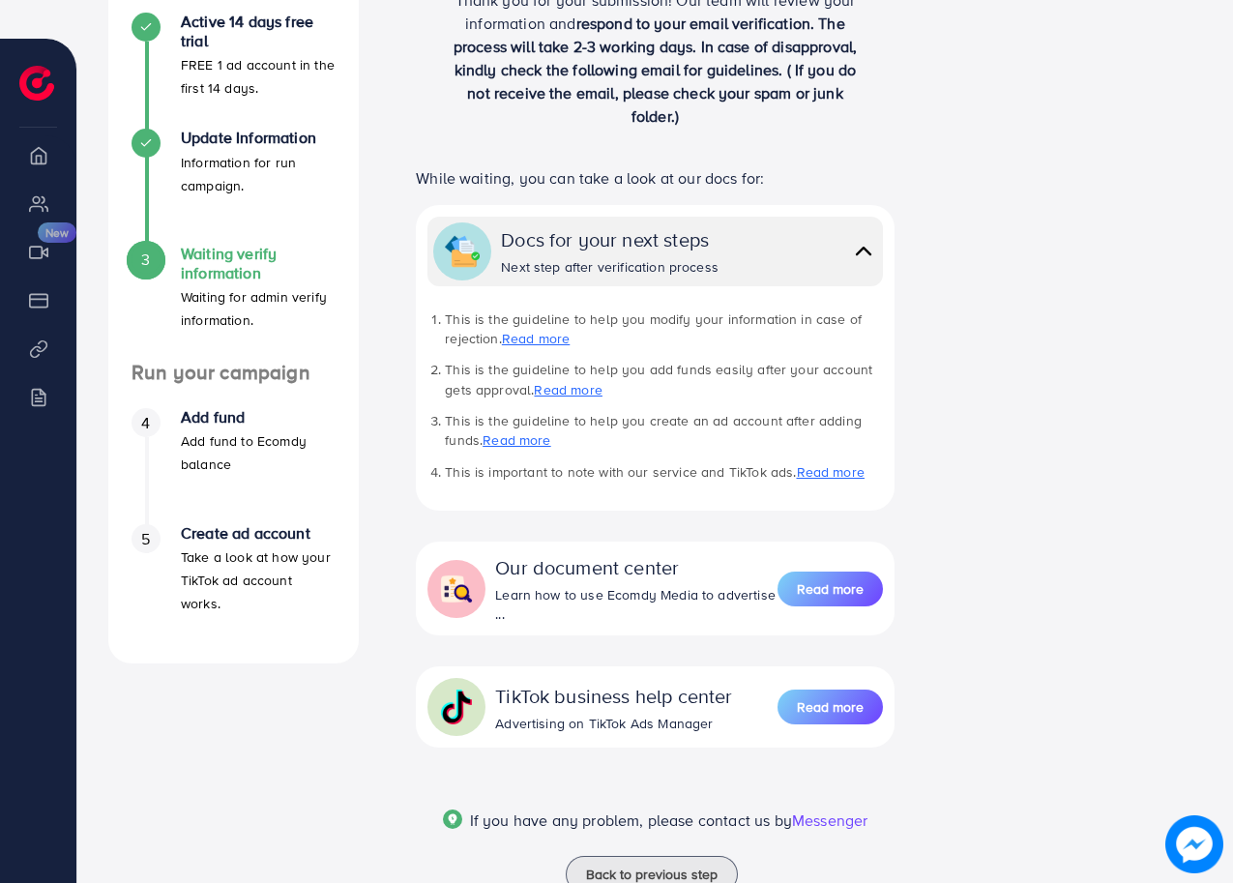
scroll to position [468, 0]
